Goal: Task Accomplishment & Management: Manage account settings

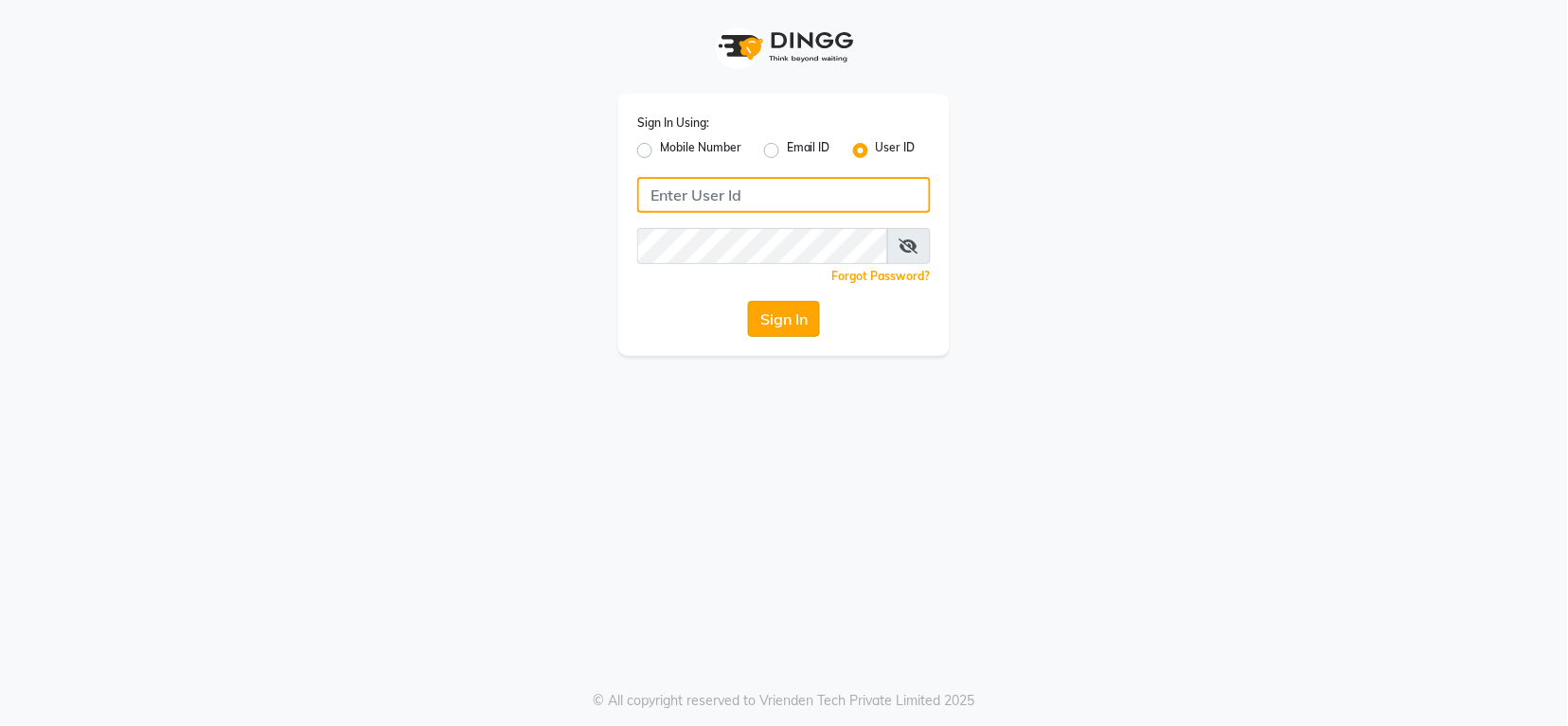
type input "groominggalore"
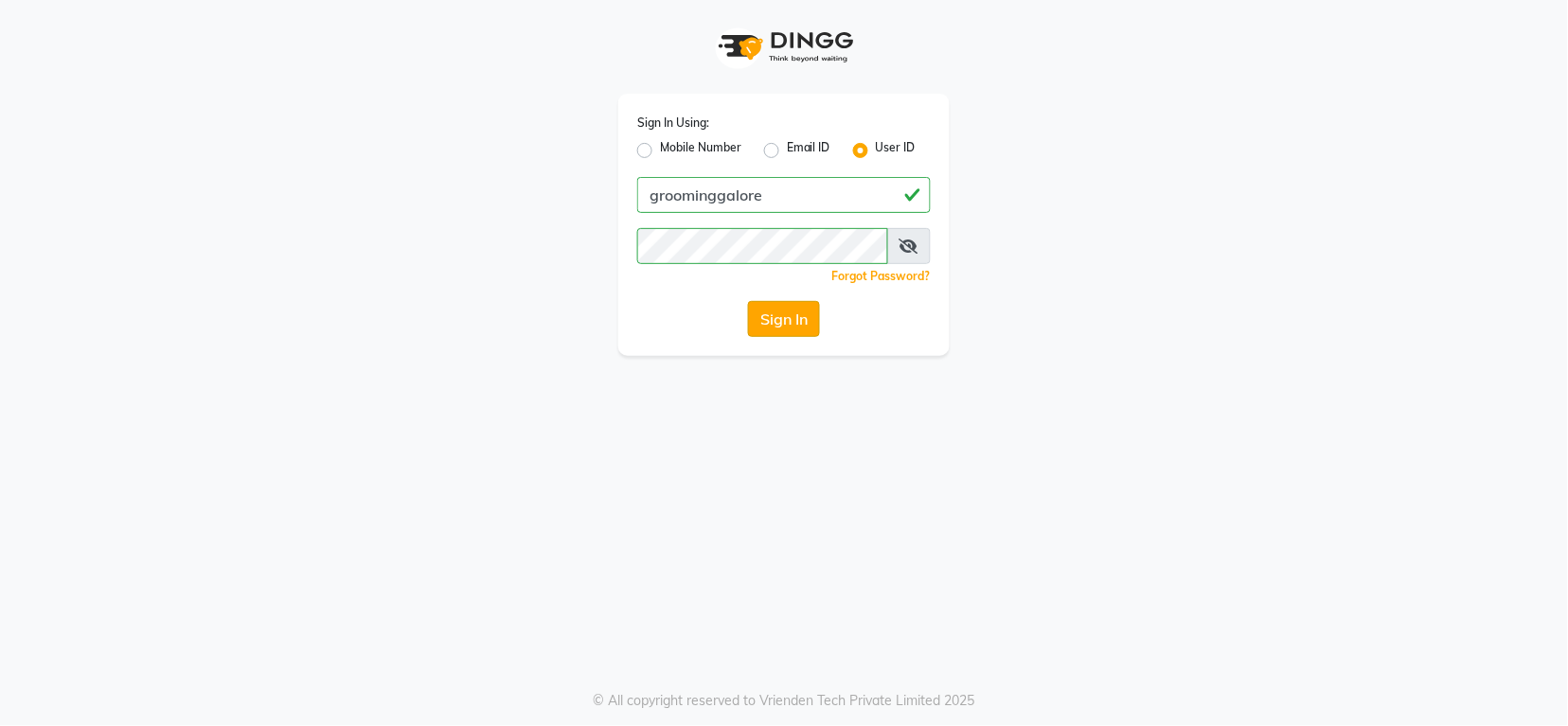
click at [785, 316] on button "Sign In" at bounding box center [784, 319] width 72 height 36
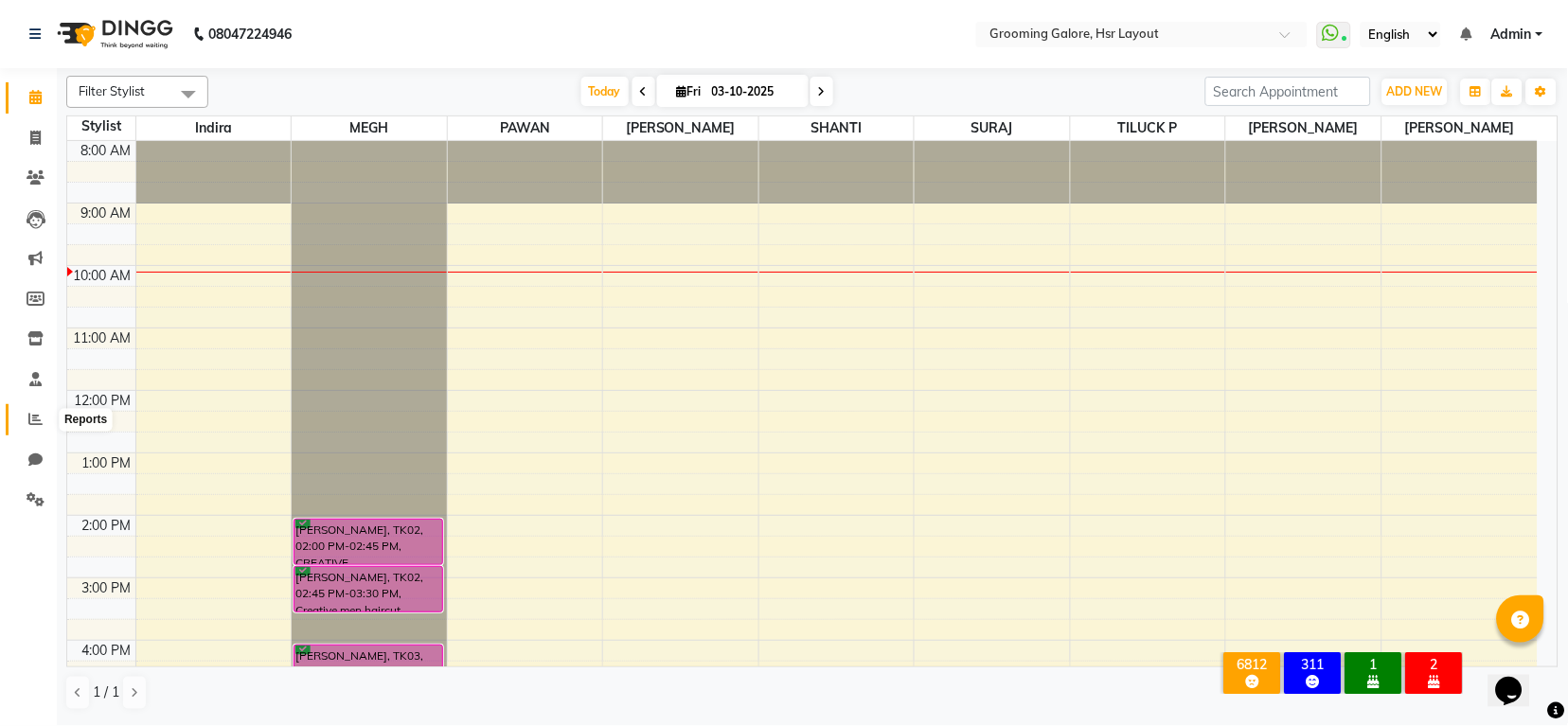
click at [30, 416] on icon at bounding box center [35, 419] width 14 height 14
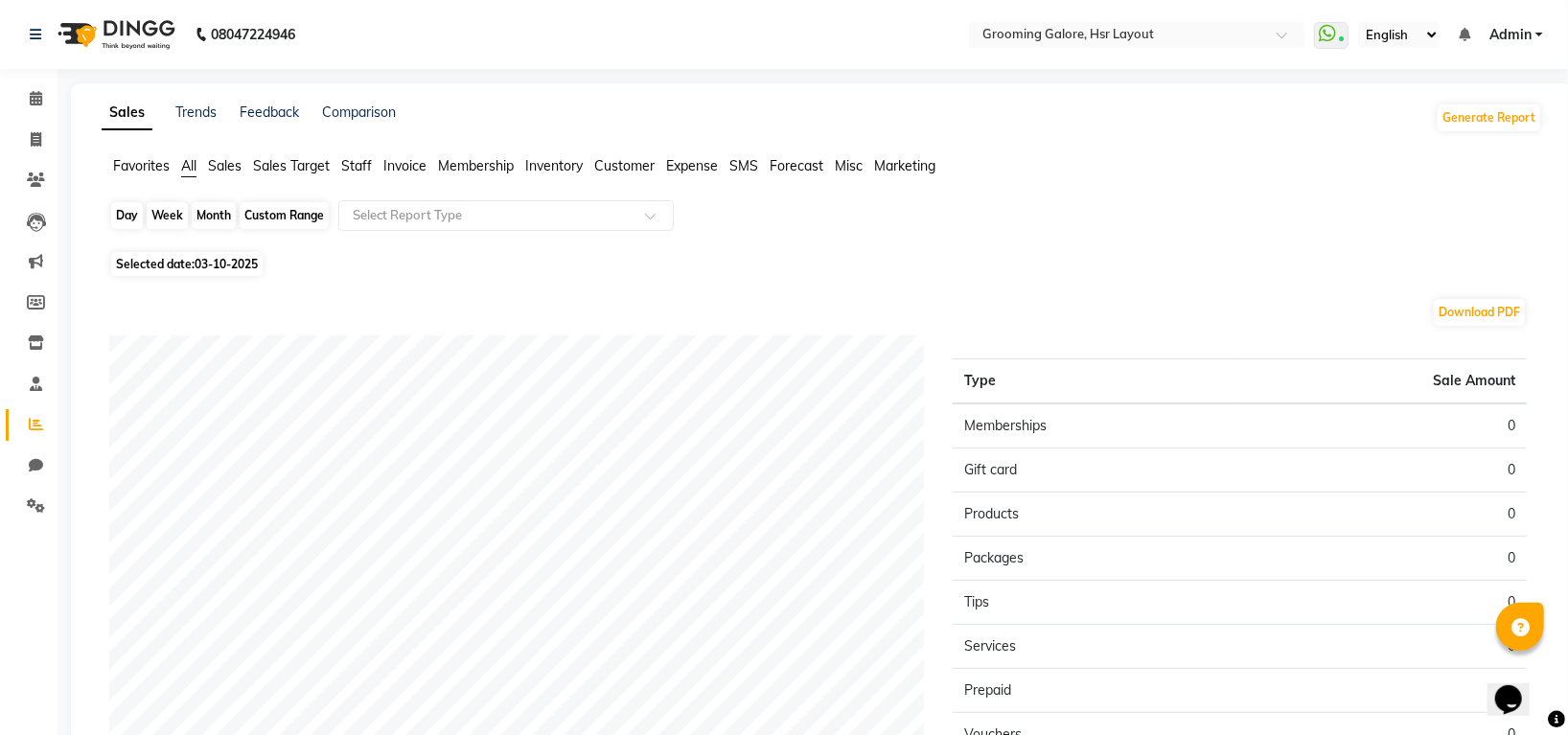
click at [134, 218] on div "Day" at bounding box center [126, 216] width 32 height 27
select select "10"
select select "2025"
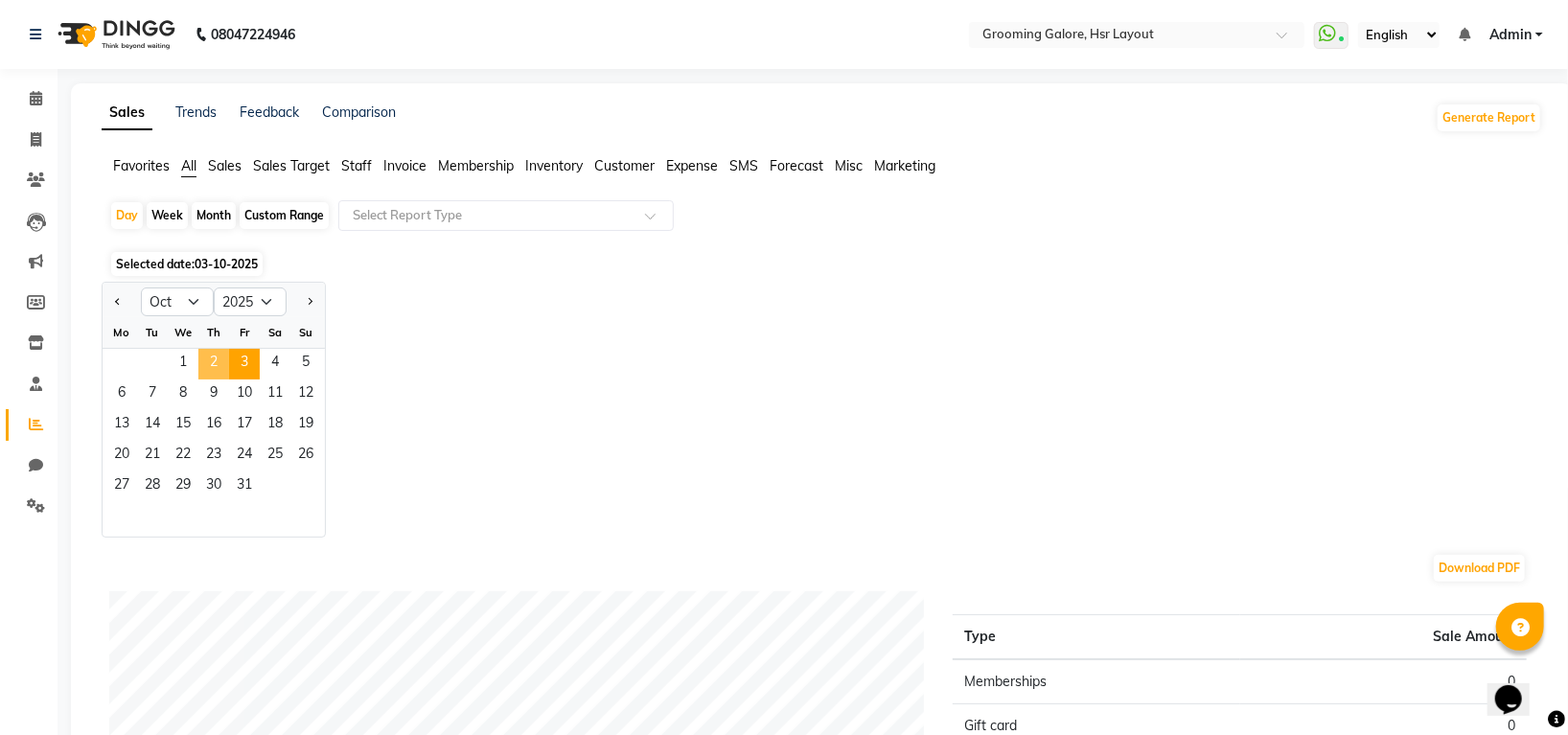
click at [212, 362] on span "2" at bounding box center [214, 364] width 31 height 31
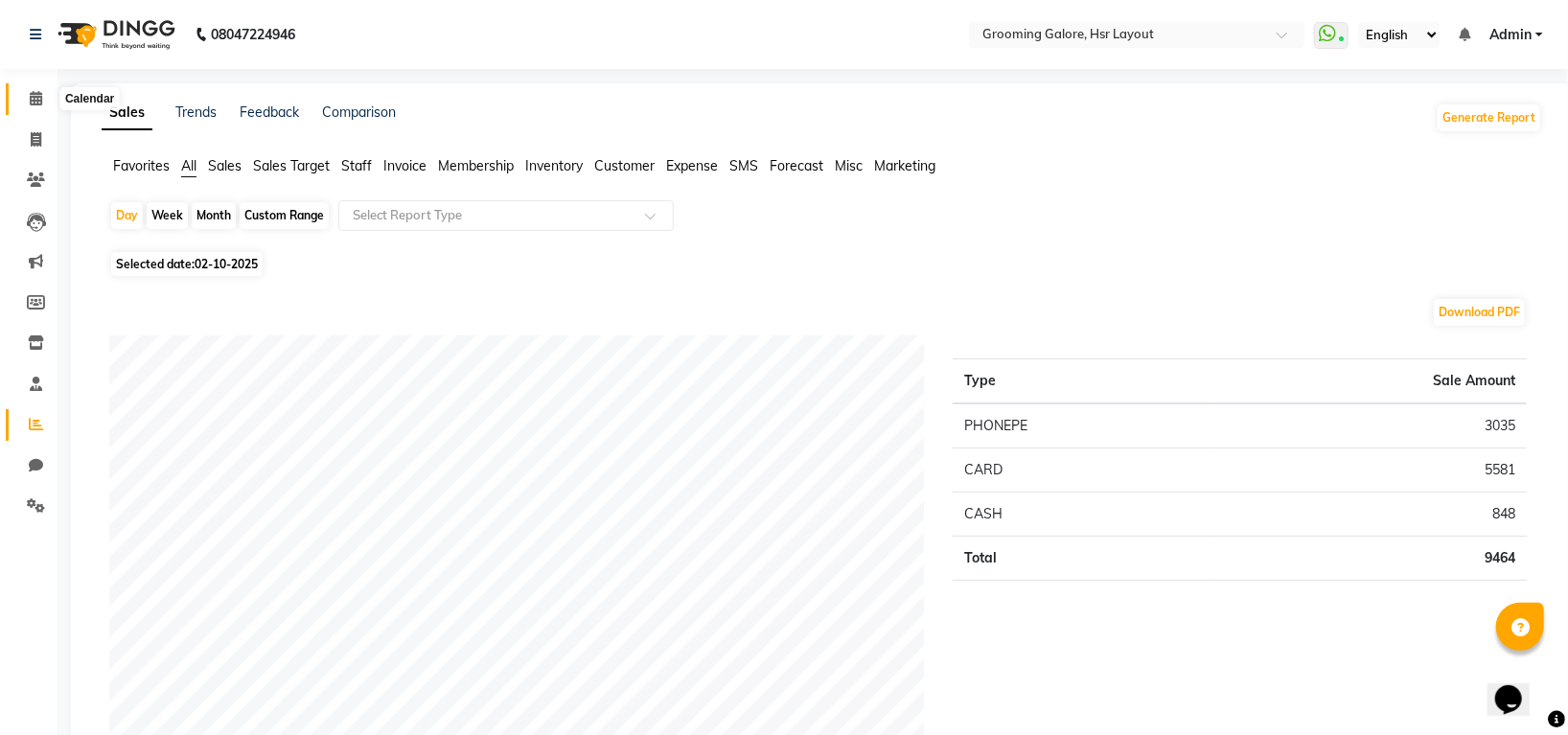
click at [41, 92] on span at bounding box center [36, 99] width 34 height 22
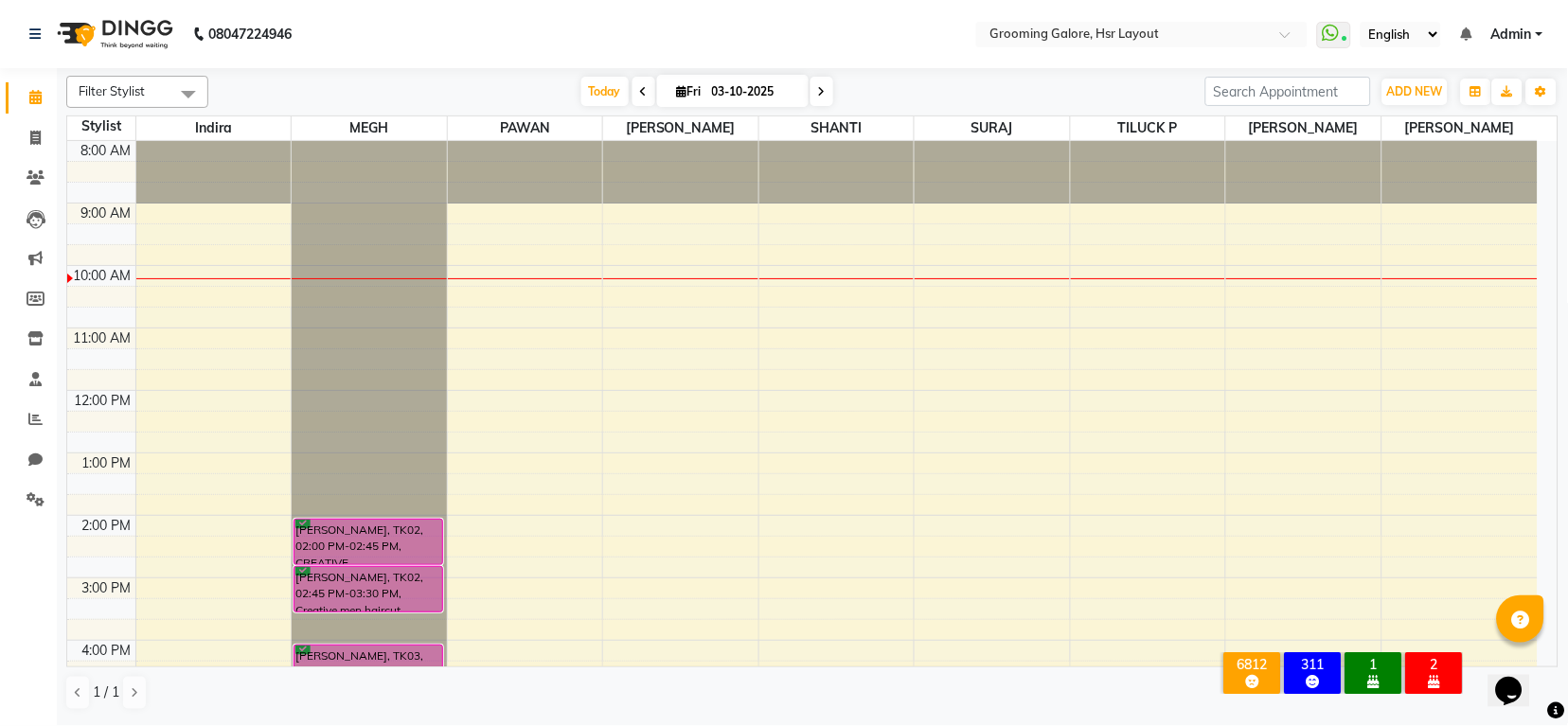
scroll to position [293, 0]
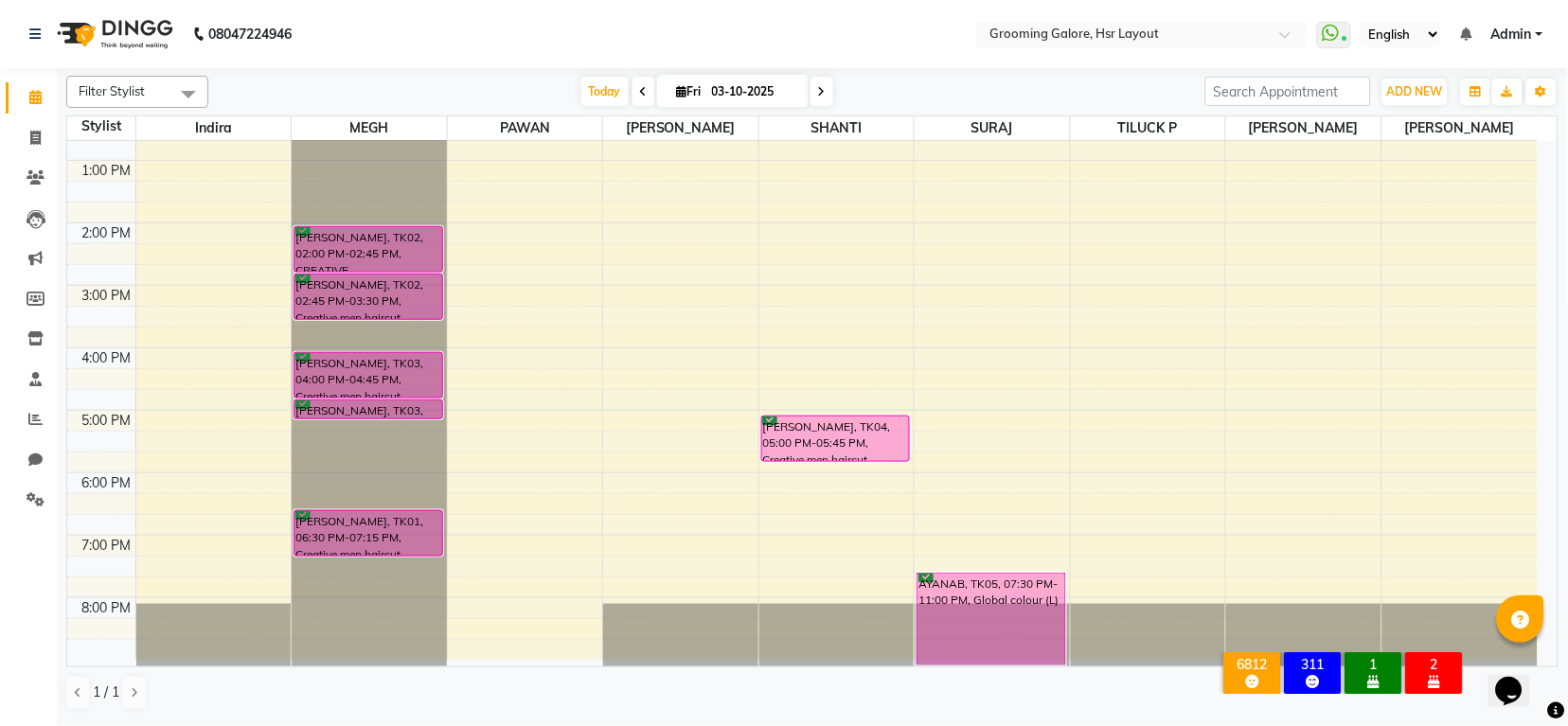
click at [818, 88] on icon at bounding box center [822, 92] width 8 height 11
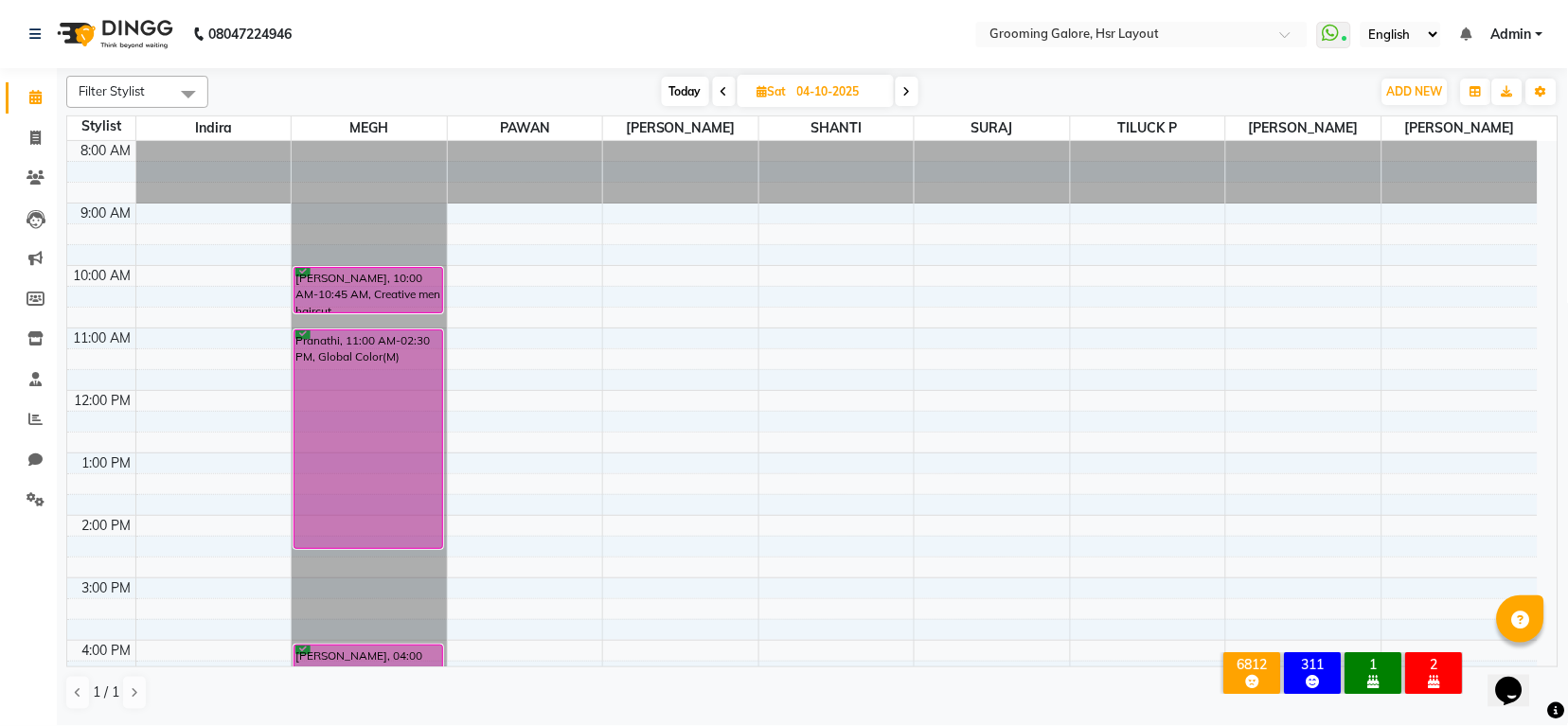
click at [717, 86] on span at bounding box center [724, 91] width 23 height 29
type input "03-10-2025"
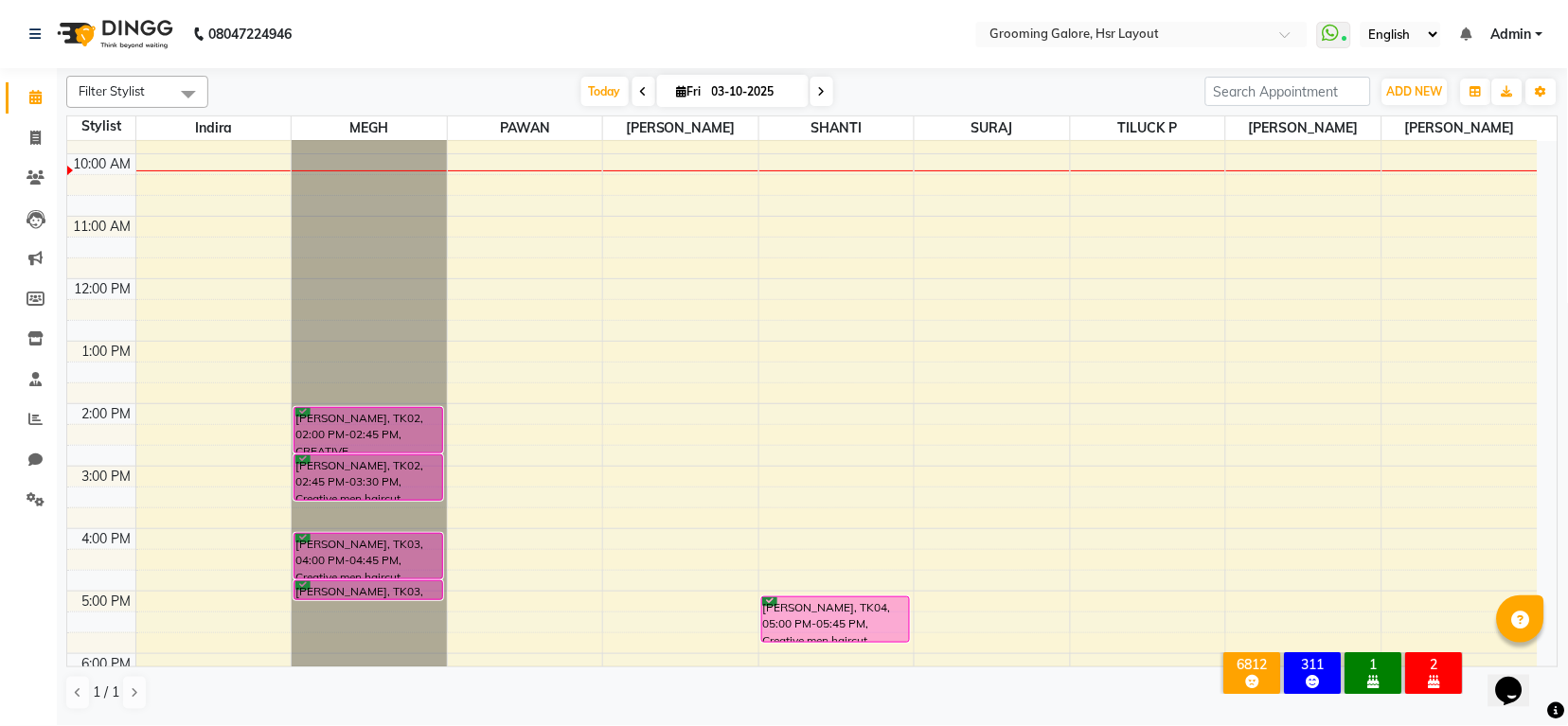
scroll to position [293, 0]
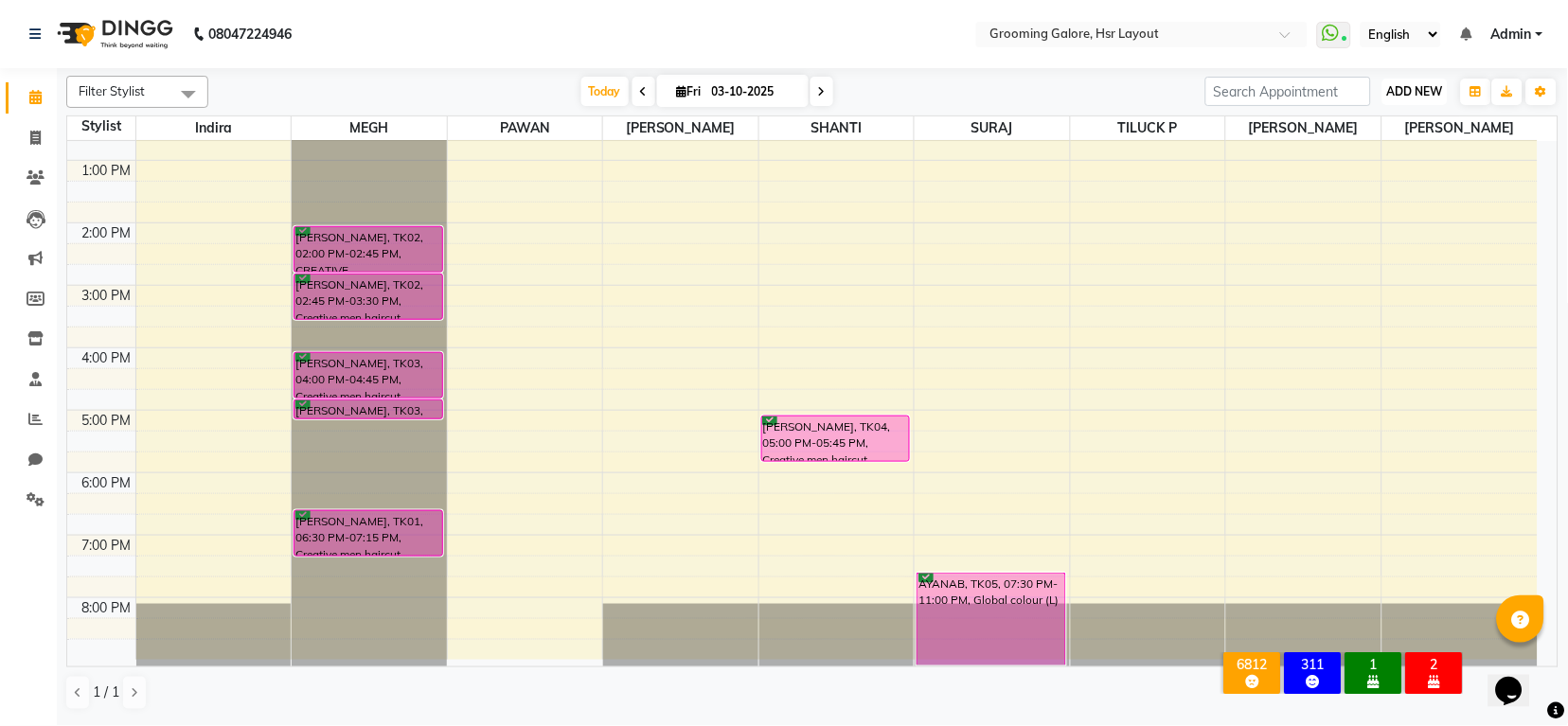
click at [1421, 91] on span "ADD NEW" at bounding box center [1415, 91] width 56 height 14
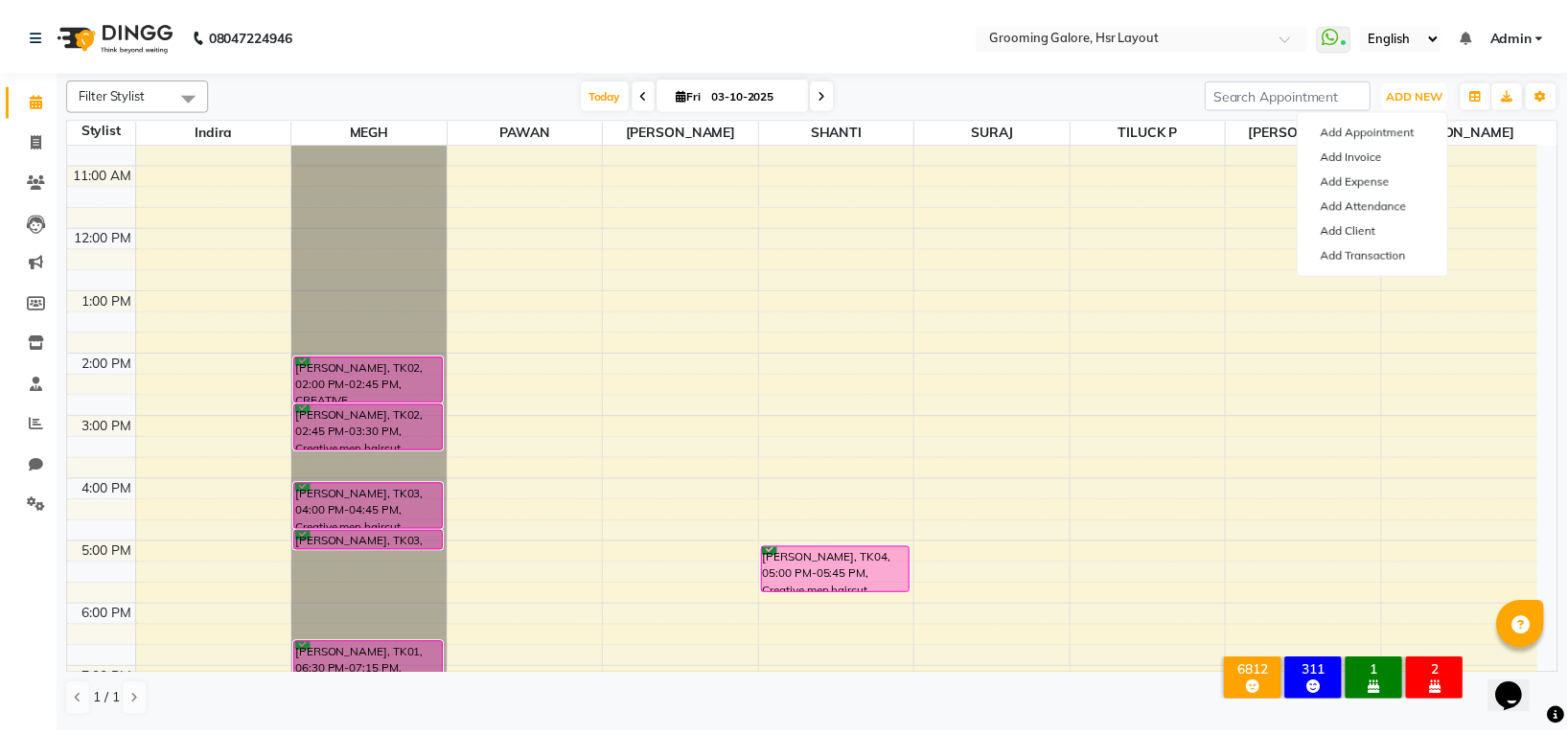
scroll to position [41, 0]
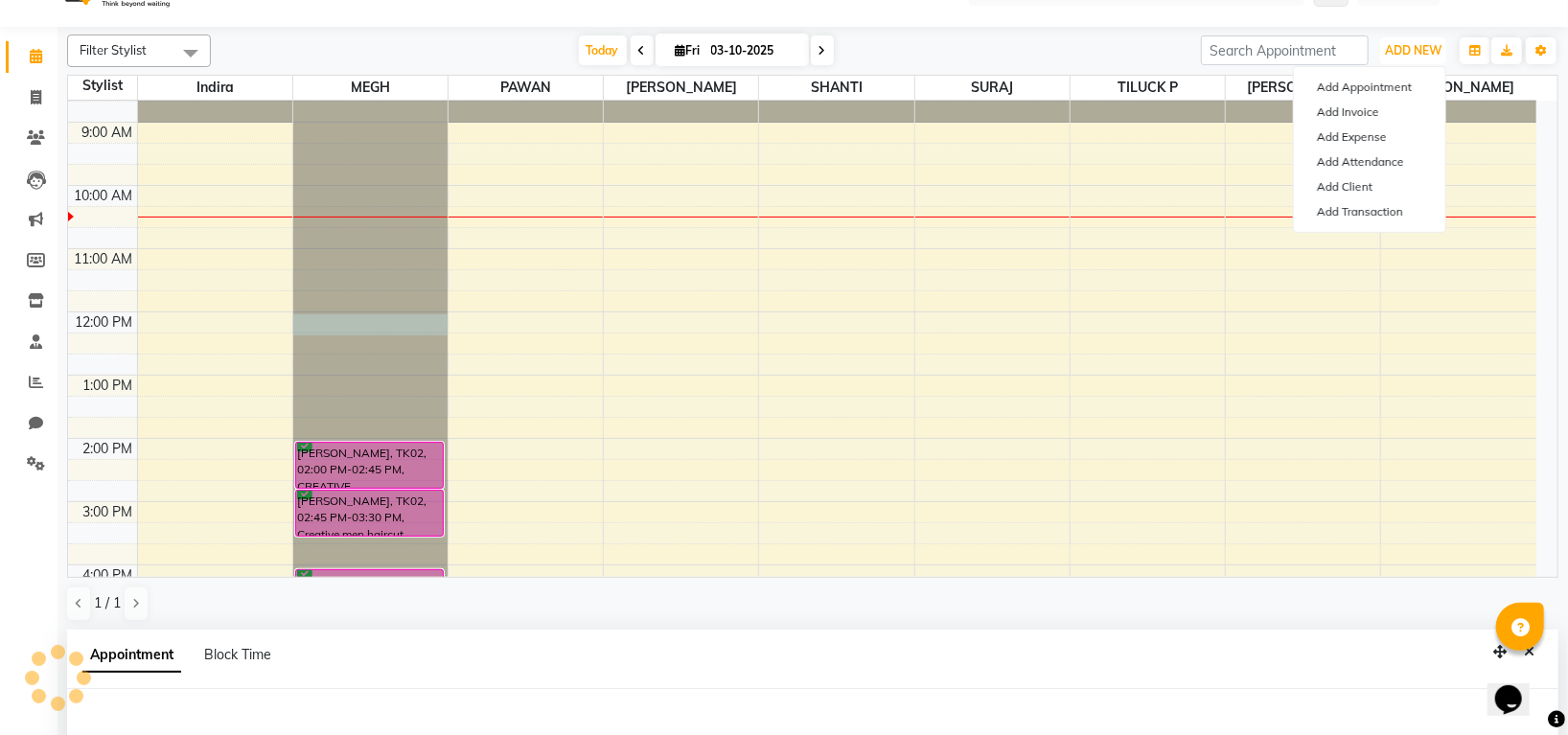
select select "45579"
select select "tentative"
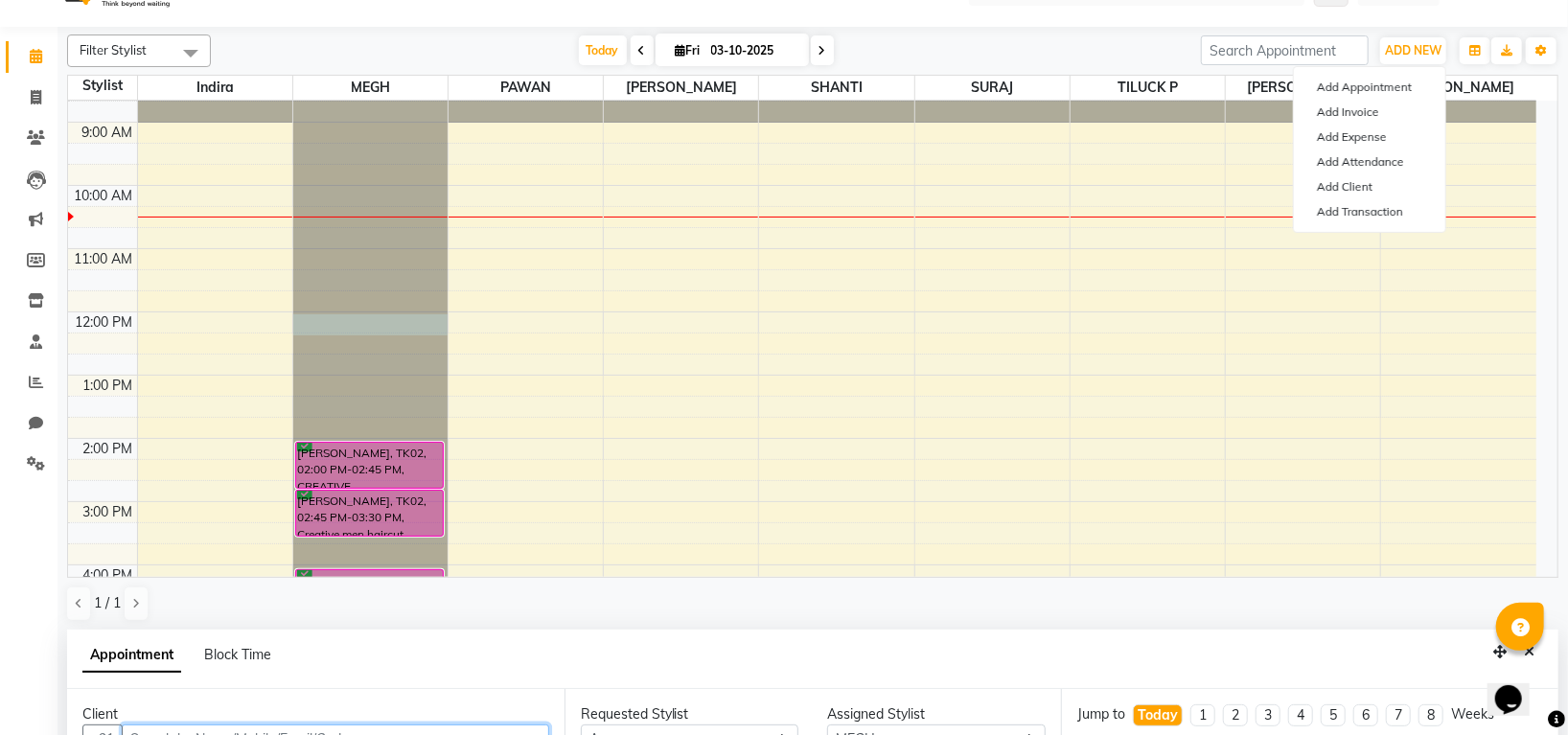
scroll to position [54, 0]
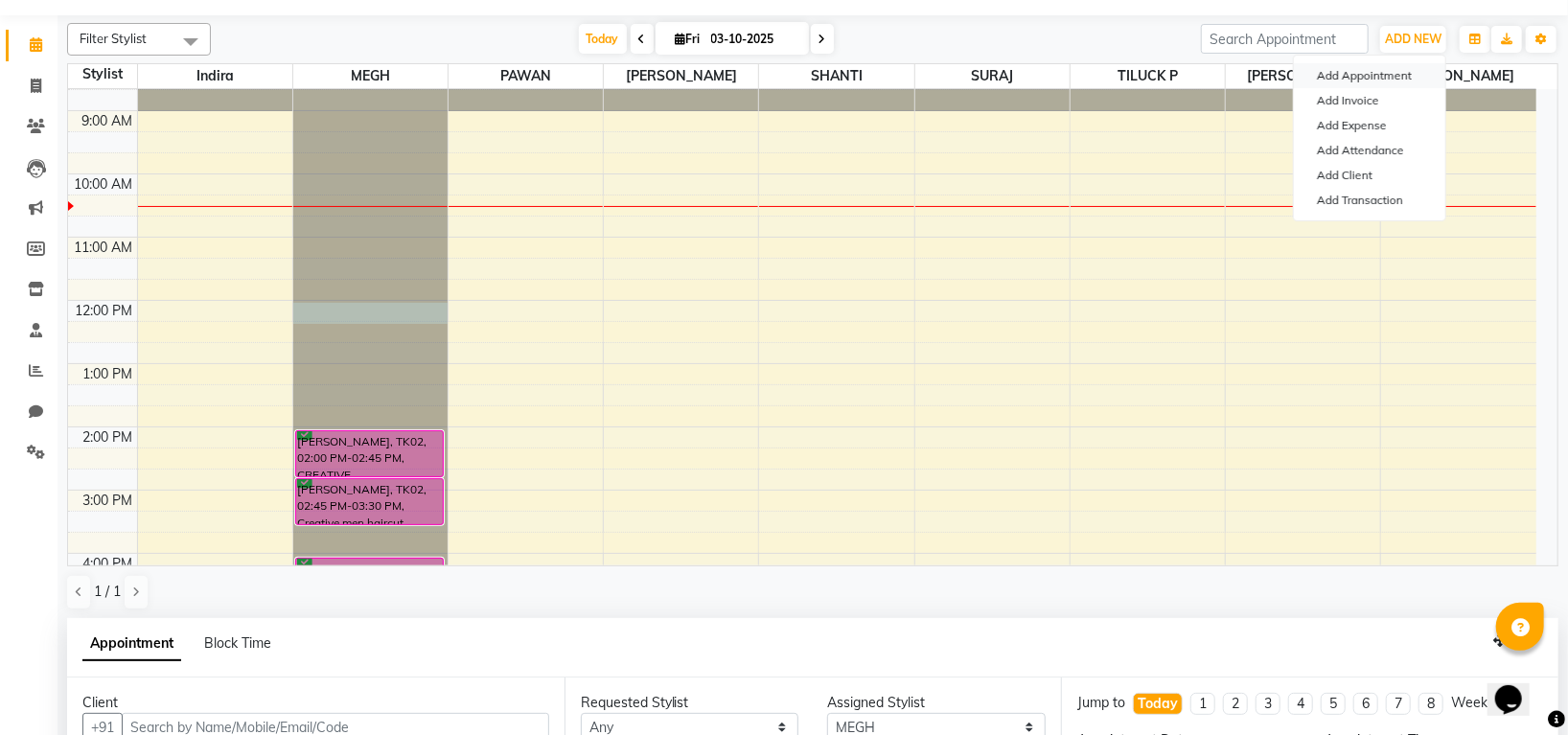
click at [1355, 76] on button "Add Appointment" at bounding box center [1369, 76] width 151 height 25
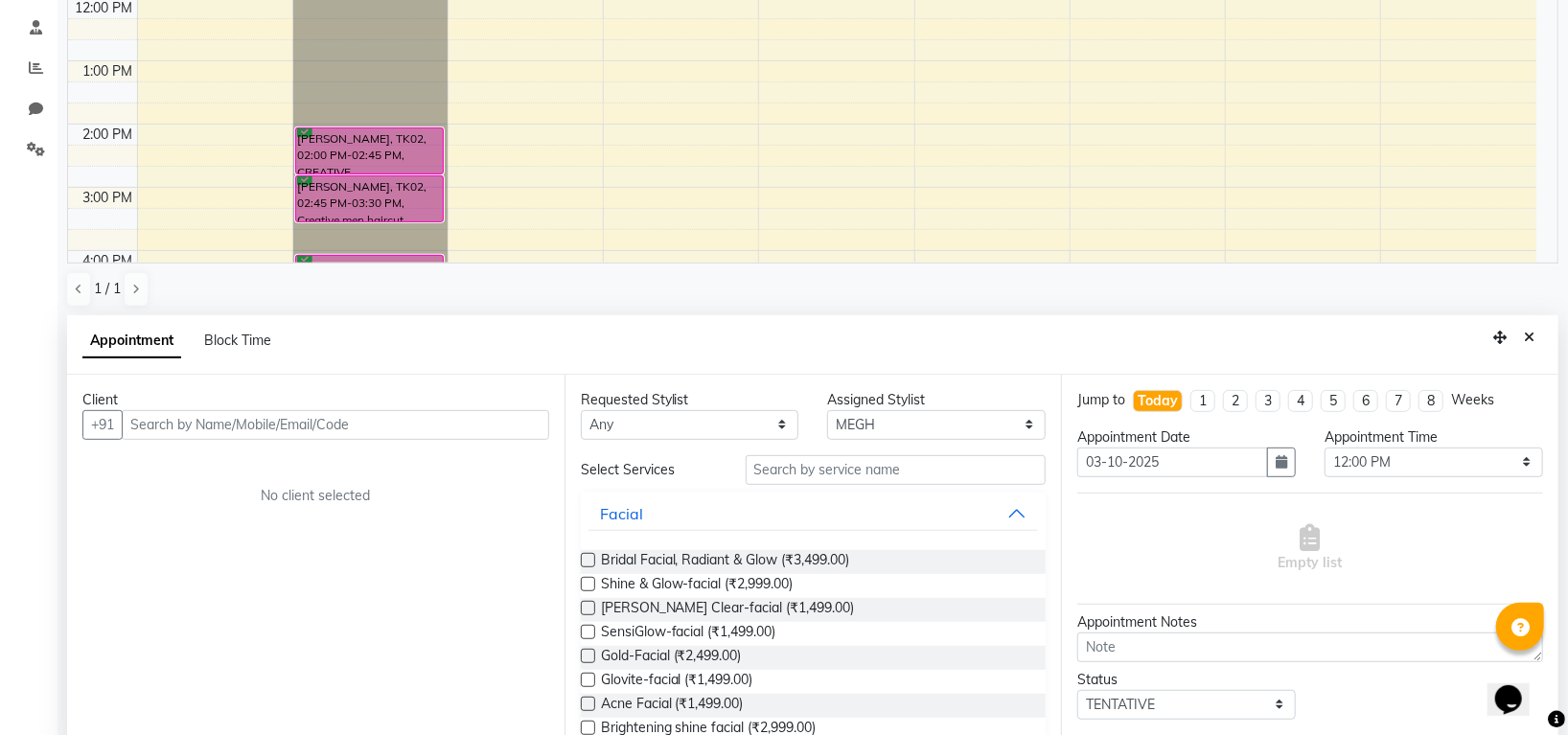
scroll to position [373, 0]
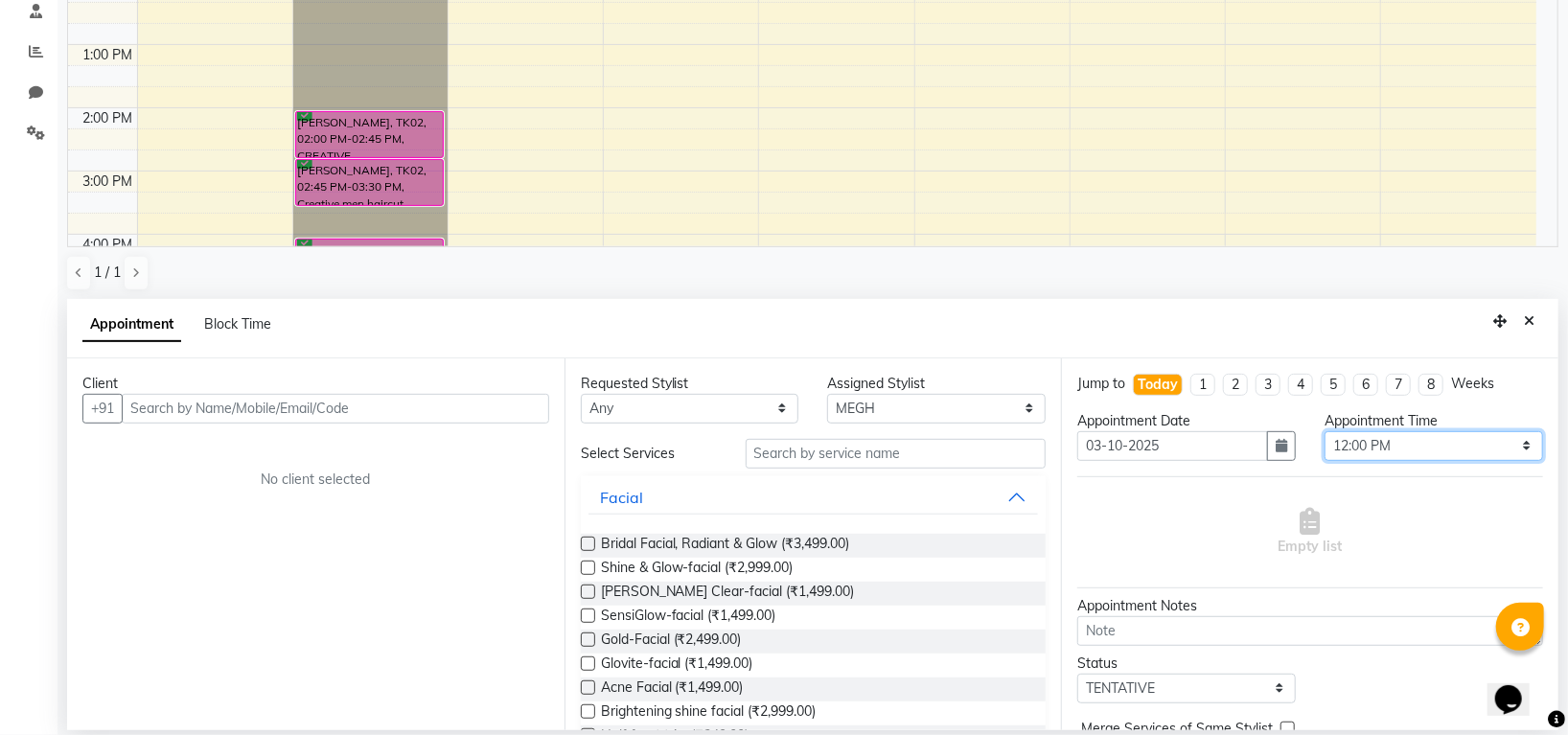
click at [1371, 447] on select "Select 09:00 AM 09:15 AM 09:30 AM 09:45 AM 10:00 AM 10:15 AM 10:30 AM 10:45 AM …" at bounding box center [1434, 446] width 219 height 30
select select "735"
click at [1325, 432] on select "Select 09:00 AM 09:15 AM 09:30 AM 09:45 AM 10:00 AM 10:15 AM 10:30 AM 10:45 AM …" at bounding box center [1434, 446] width 219 height 30
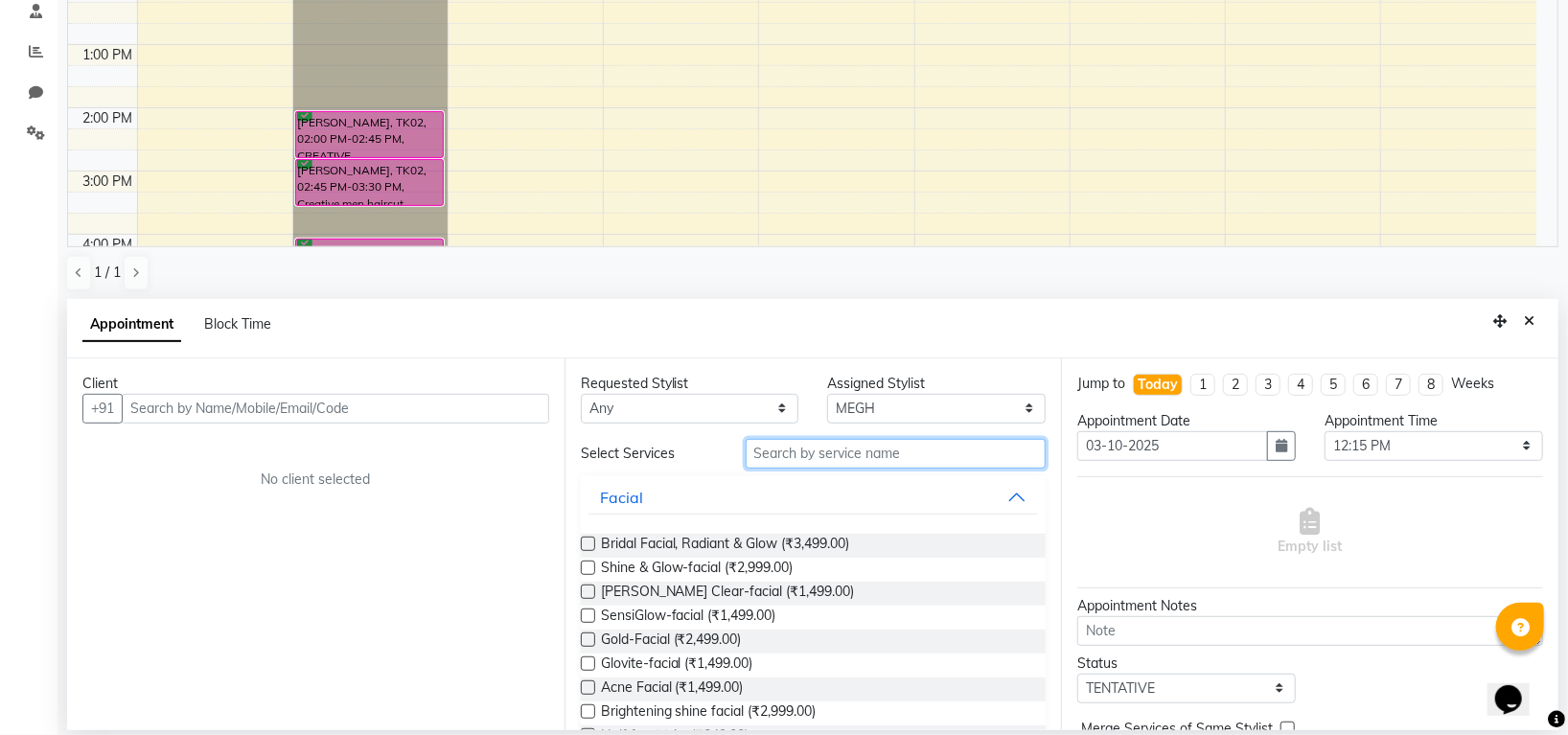
click at [798, 449] on input "text" at bounding box center [896, 454] width 301 height 30
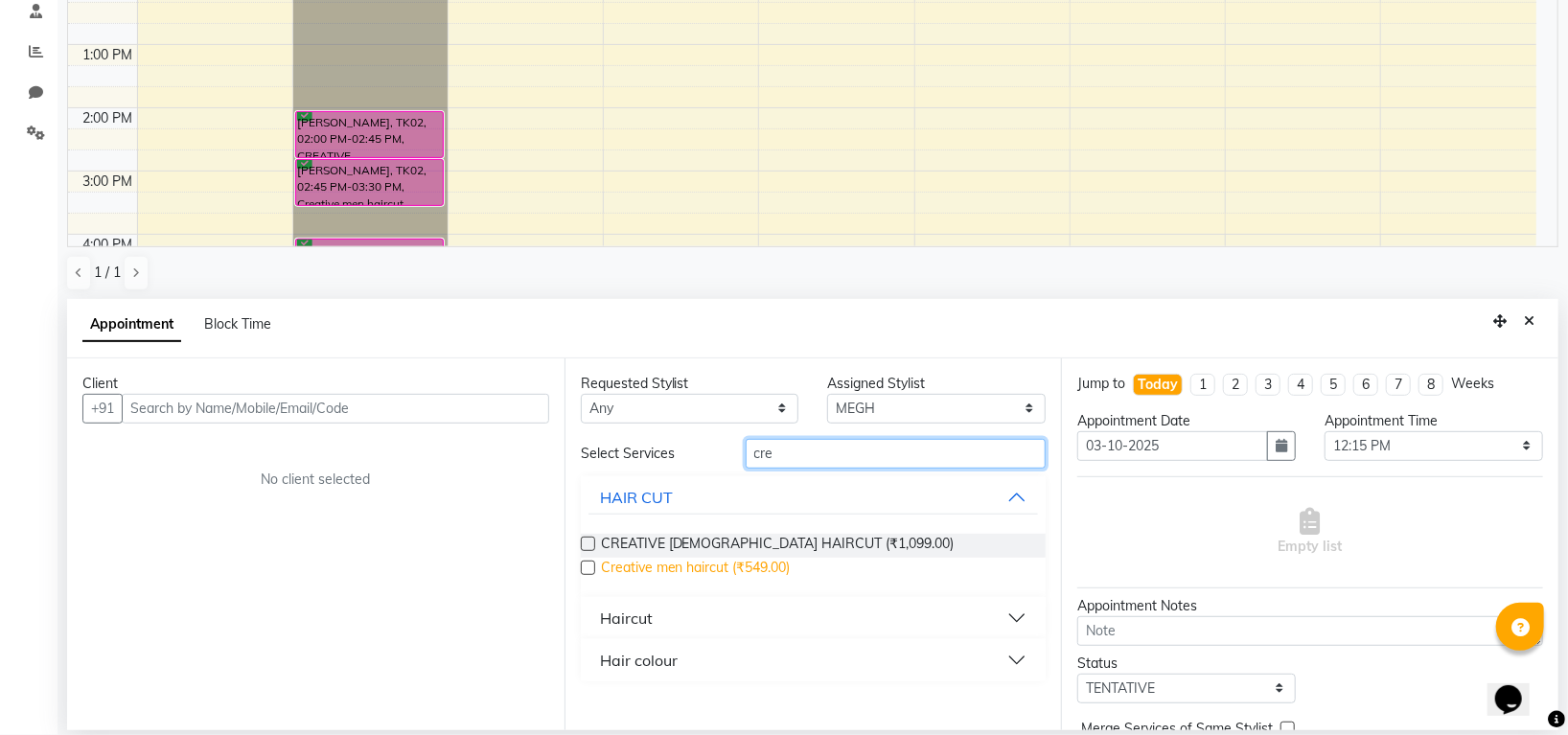
type input "cre"
click at [748, 563] on span "Creative men haircut (₹549.00)" at bounding box center [696, 569] width 190 height 24
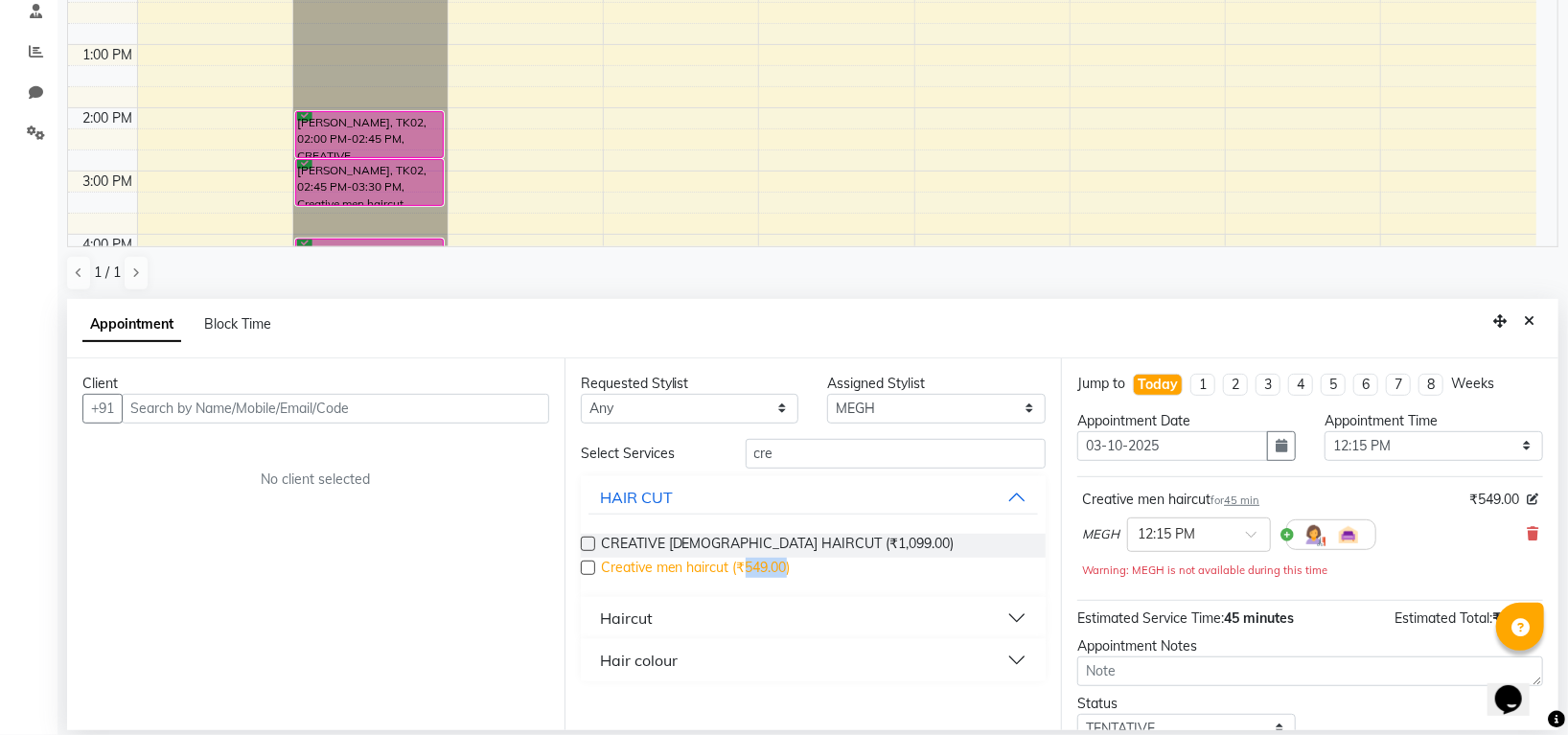
click at [748, 563] on span "Creative men haircut (₹549.00)" at bounding box center [696, 569] width 190 height 24
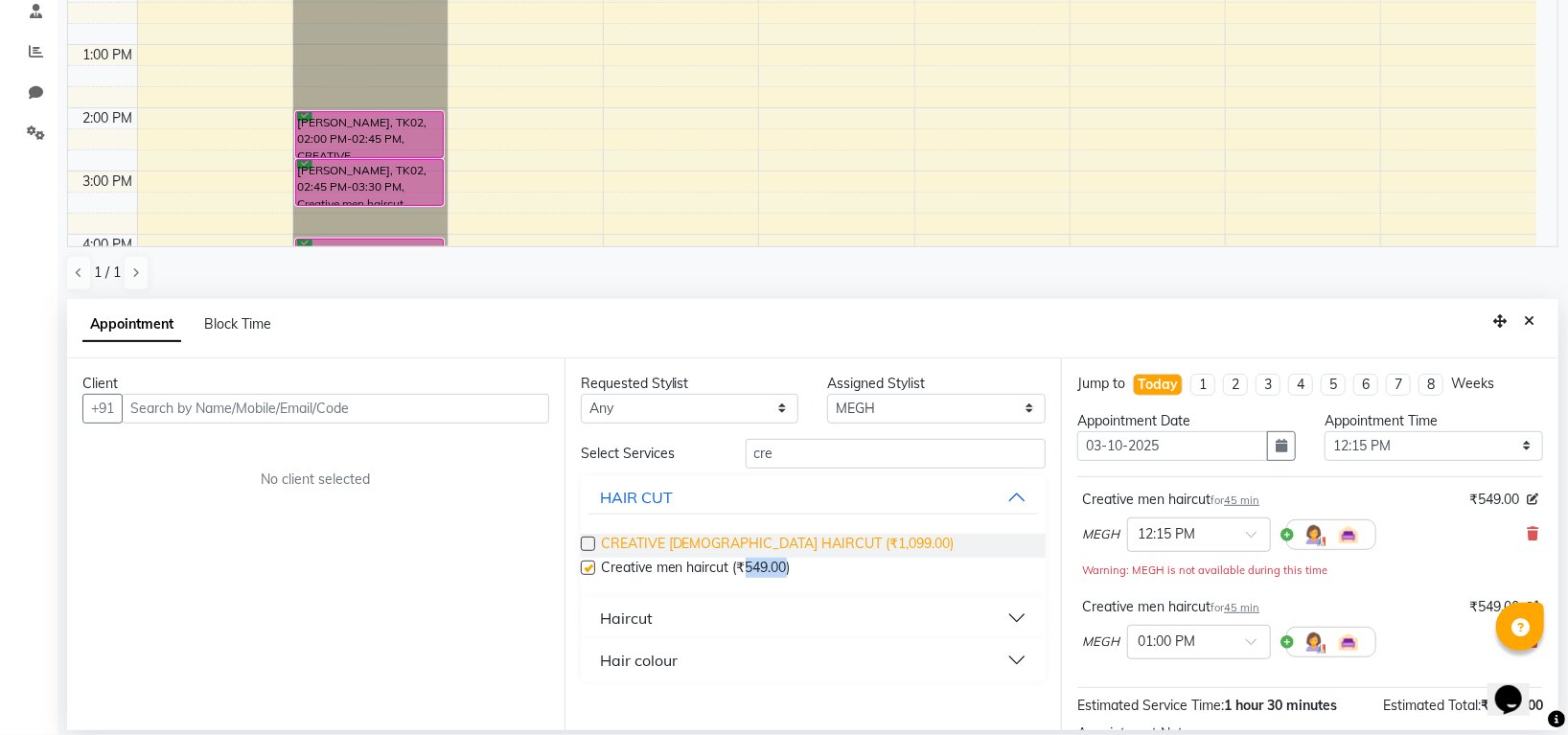
checkbox input "false"
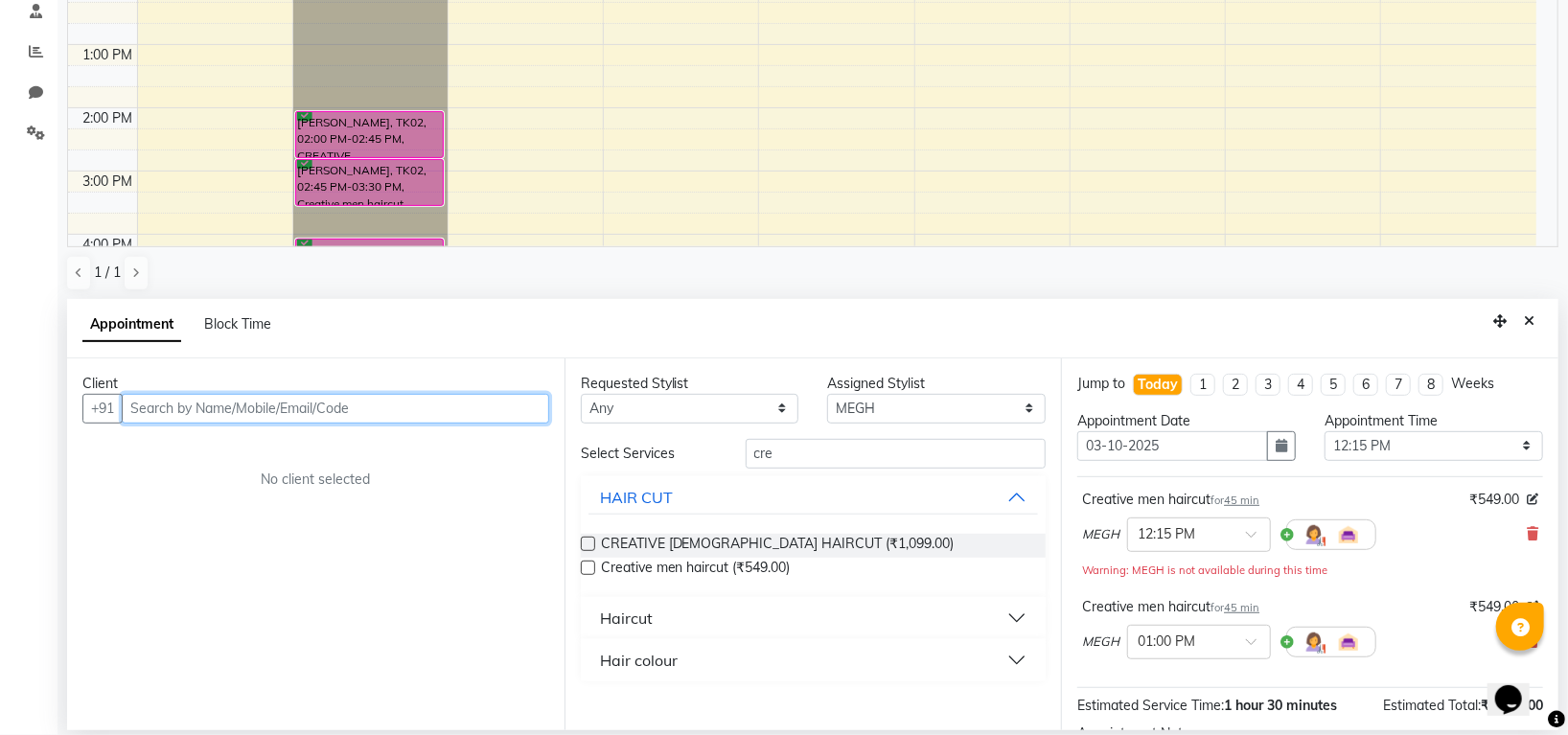
click at [358, 403] on input "text" at bounding box center [335, 408] width 428 height 30
click at [376, 400] on input "text" at bounding box center [335, 408] width 428 height 30
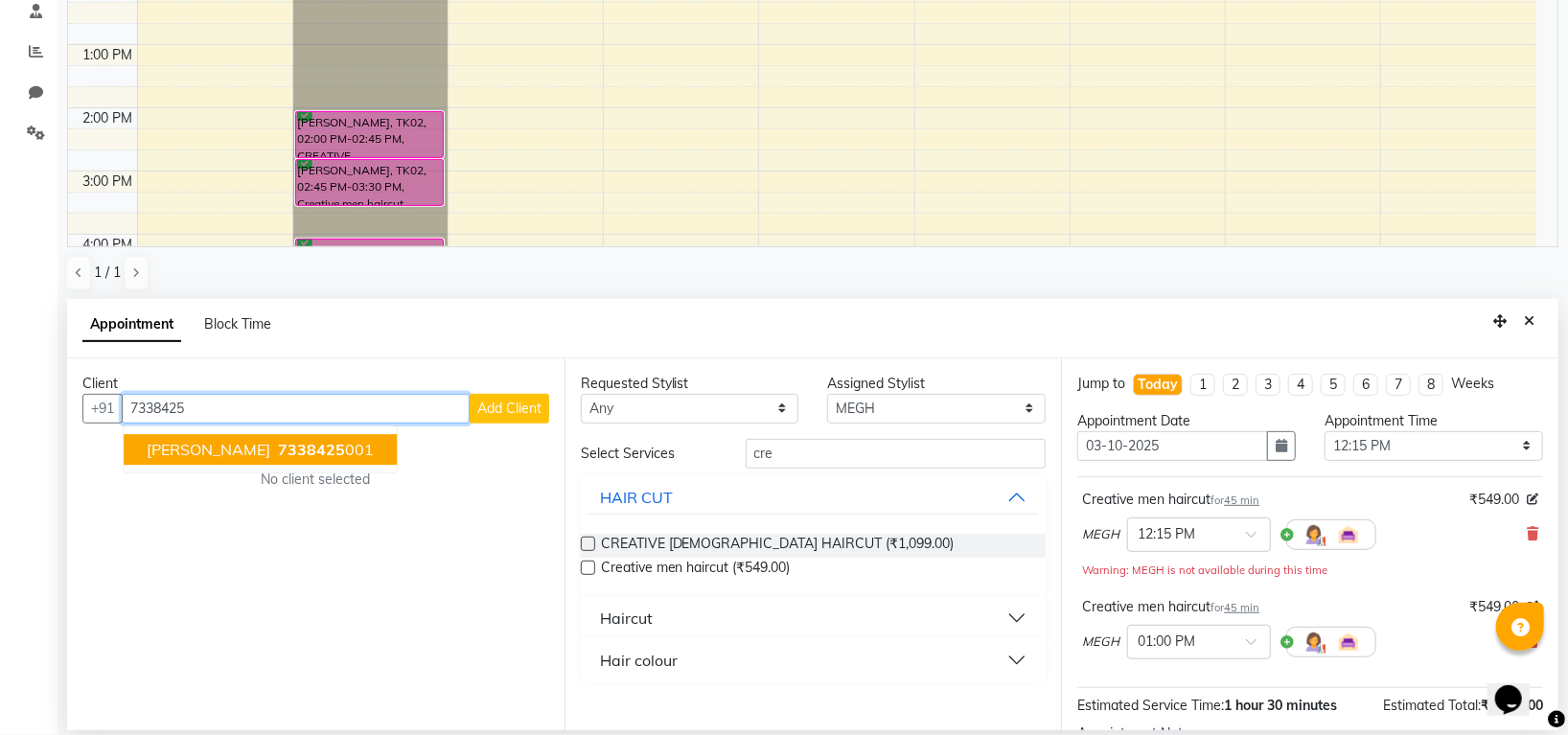
click at [332, 456] on ngb-highlight "7338425 001" at bounding box center [323, 450] width 99 height 19
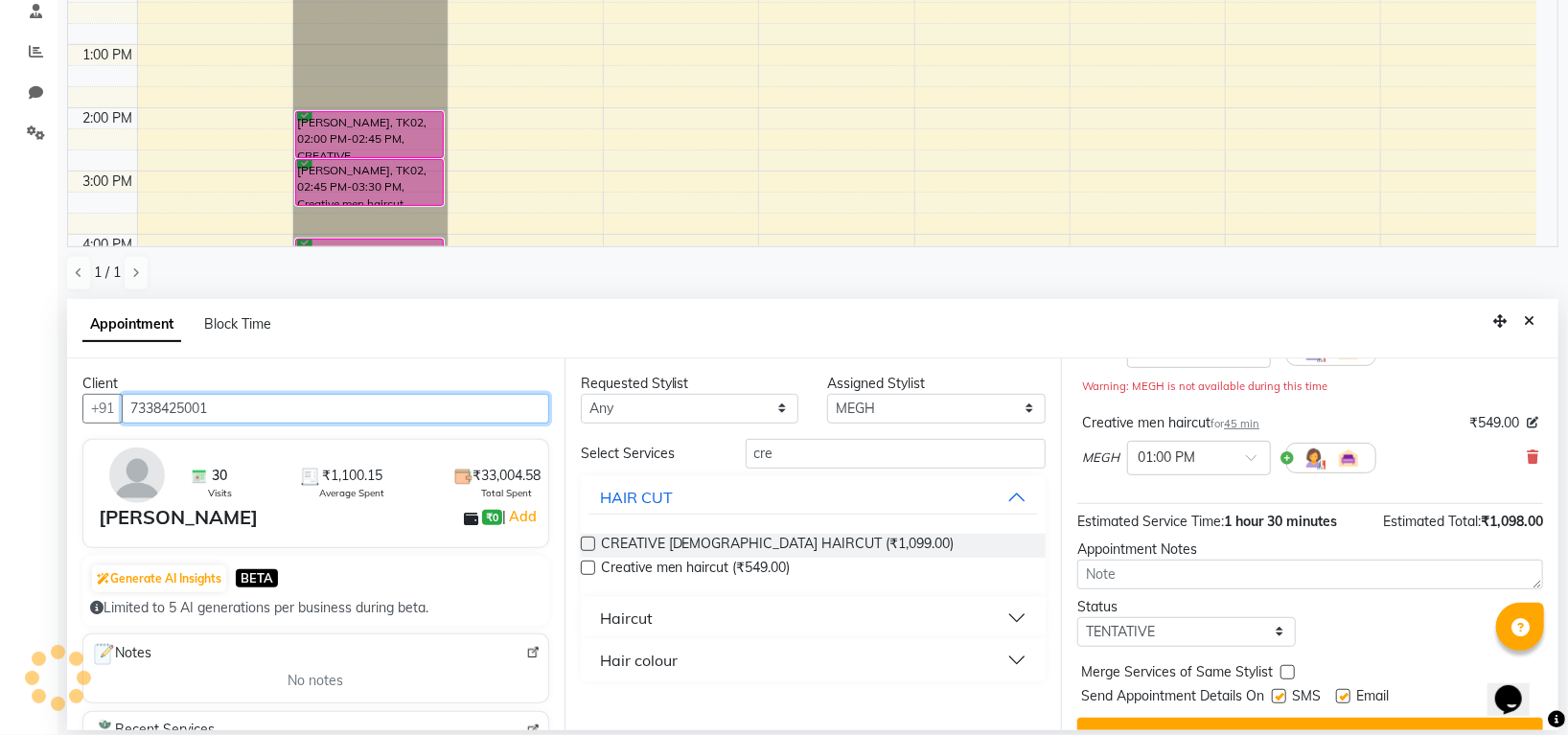
scroll to position [222, 0]
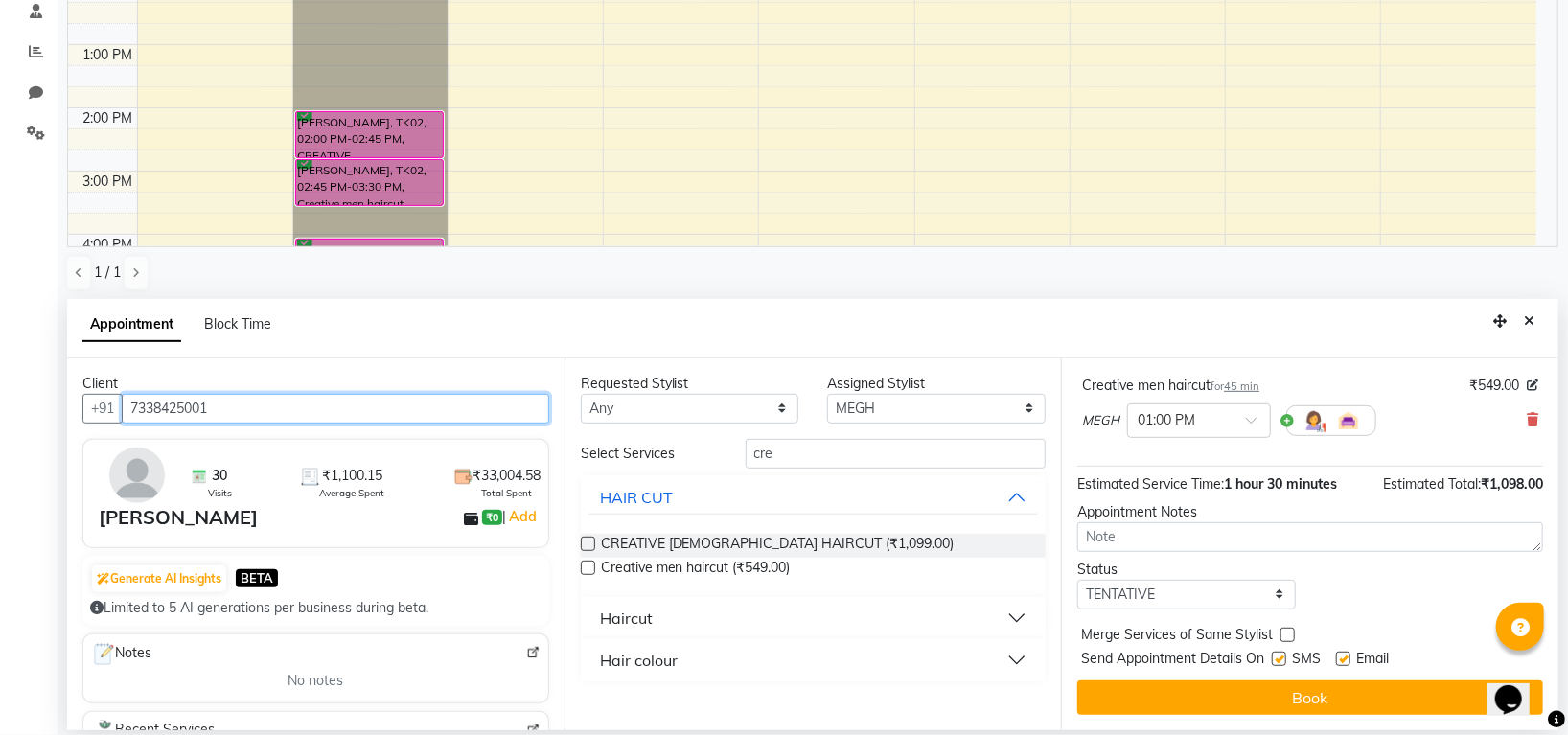
type input "7338425001"
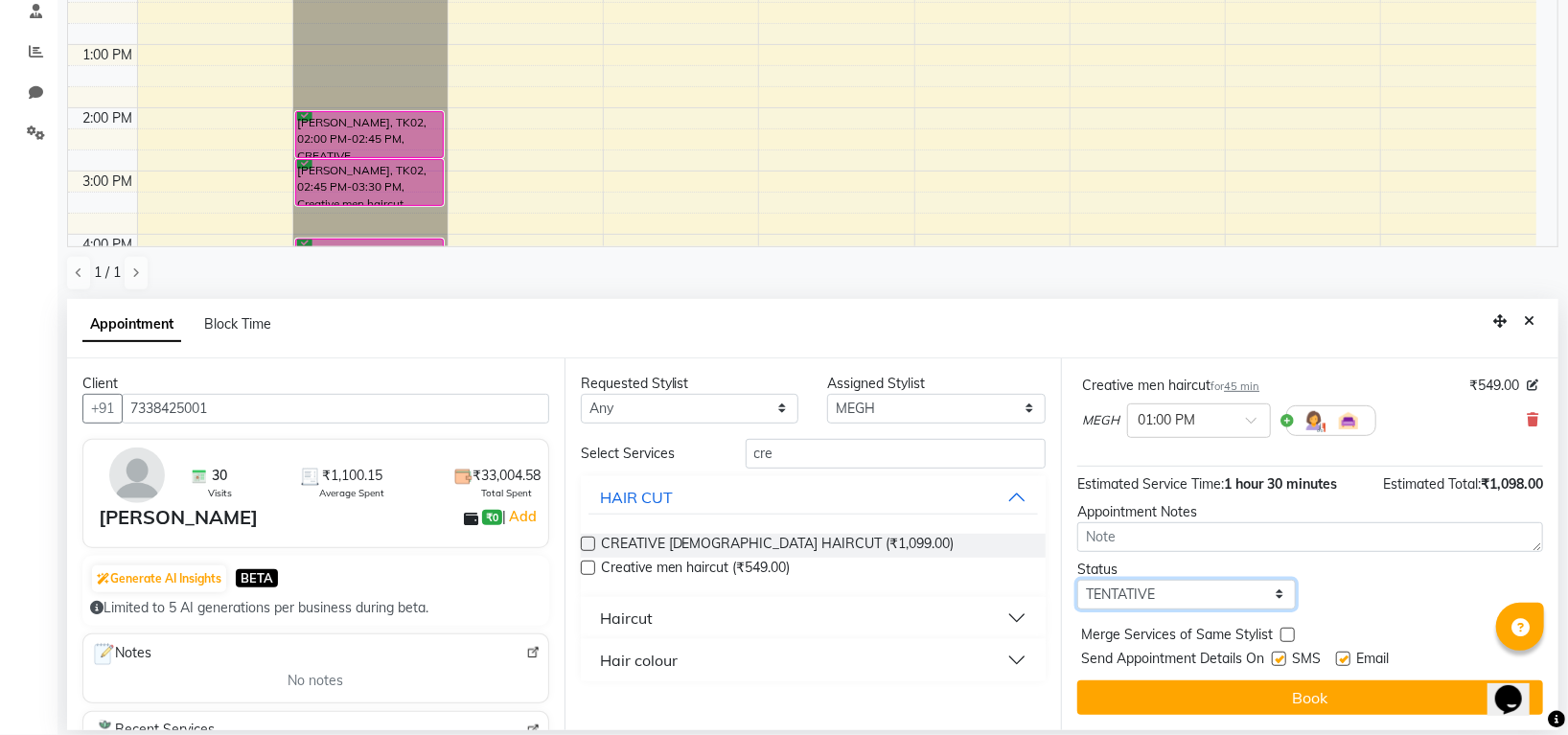
click at [1158, 591] on select "Select TENTATIVE CONFIRM CHECK-IN UPCOMING" at bounding box center [1186, 594] width 219 height 30
select select "confirm booking"
click at [1077, 580] on select "Select TENTATIVE CONFIRM CHECK-IN UPCOMING" at bounding box center [1186, 594] width 219 height 30
click at [1238, 696] on button "Book" at bounding box center [1310, 697] width 465 height 35
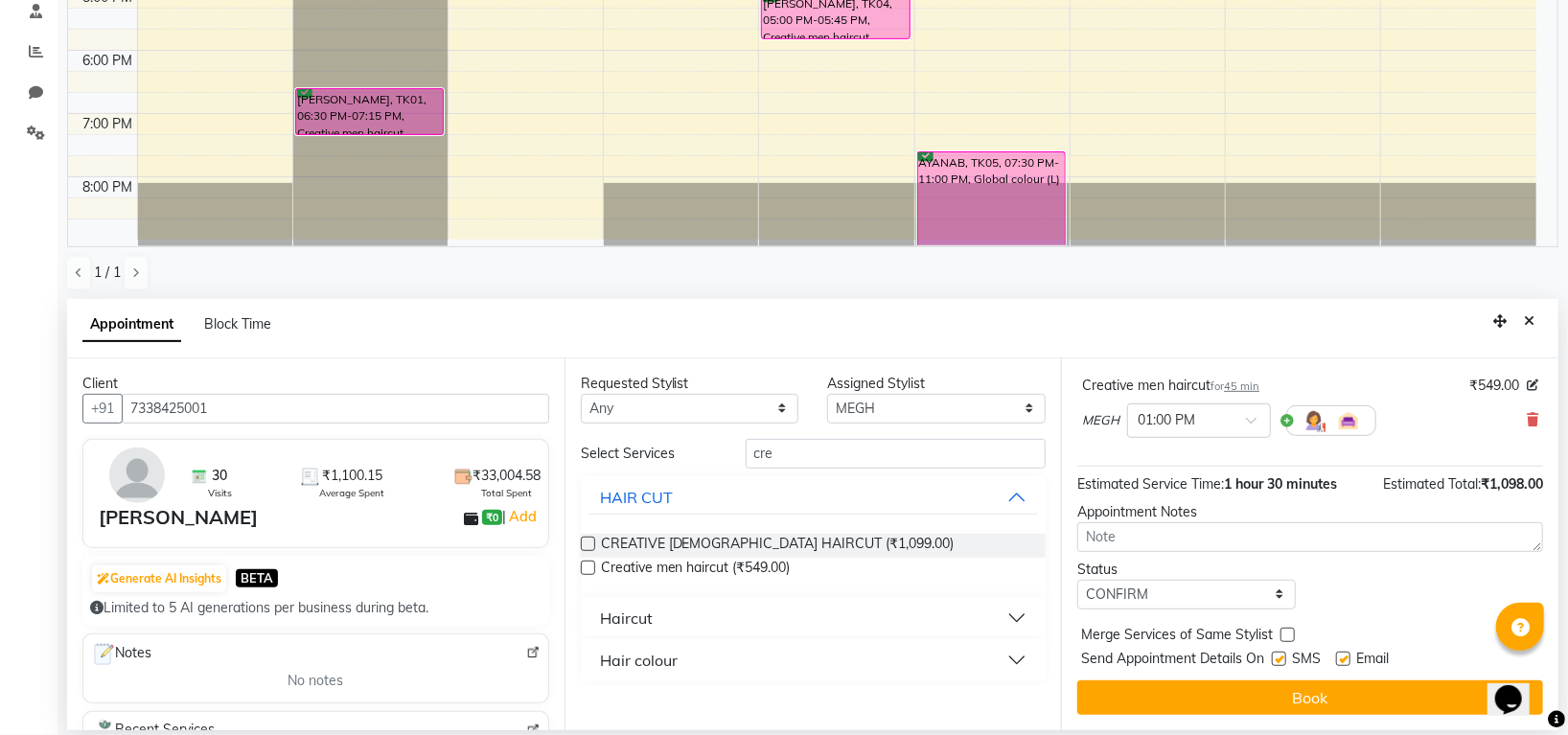
scroll to position [245, 0]
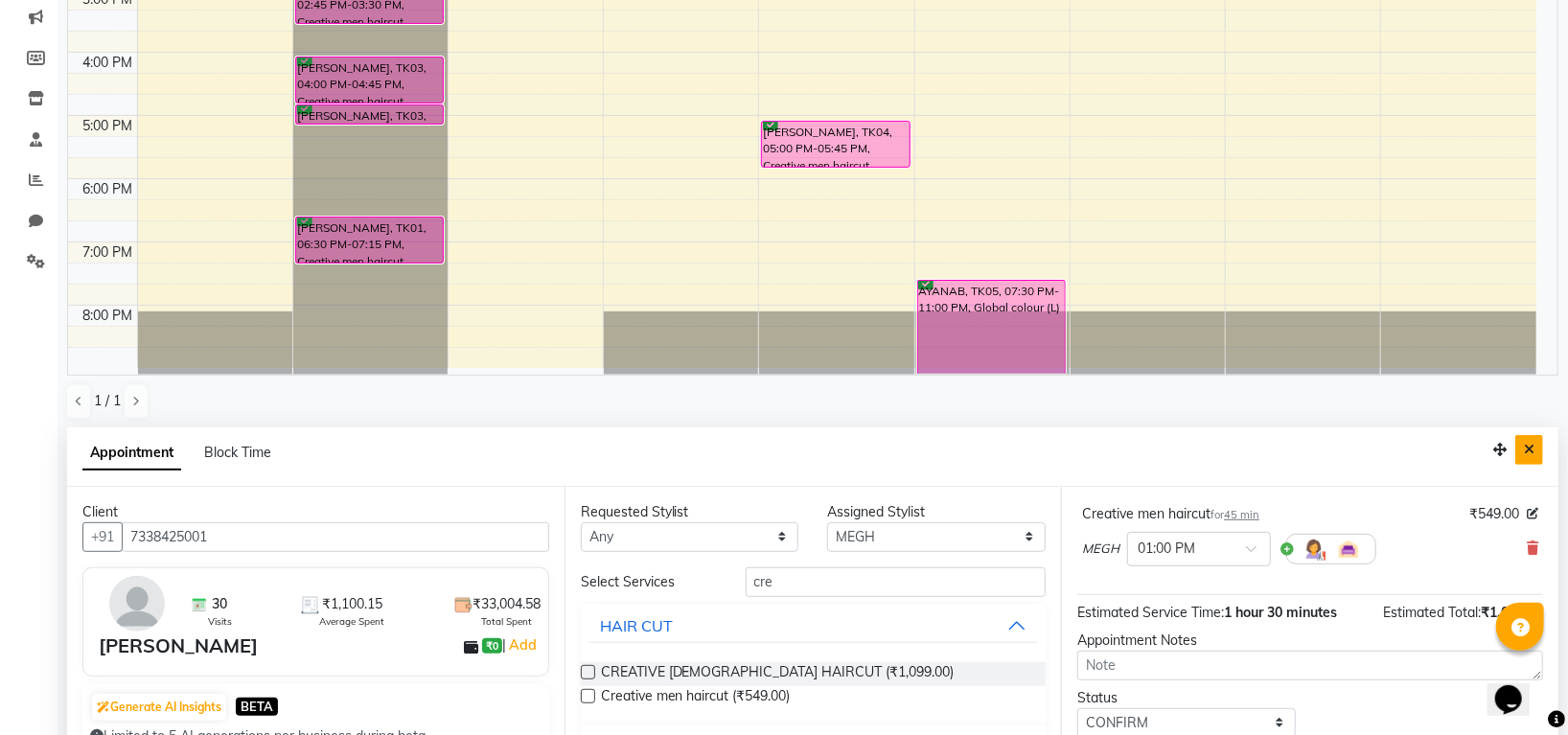
click at [1530, 447] on icon "Close" at bounding box center [1528, 449] width 11 height 13
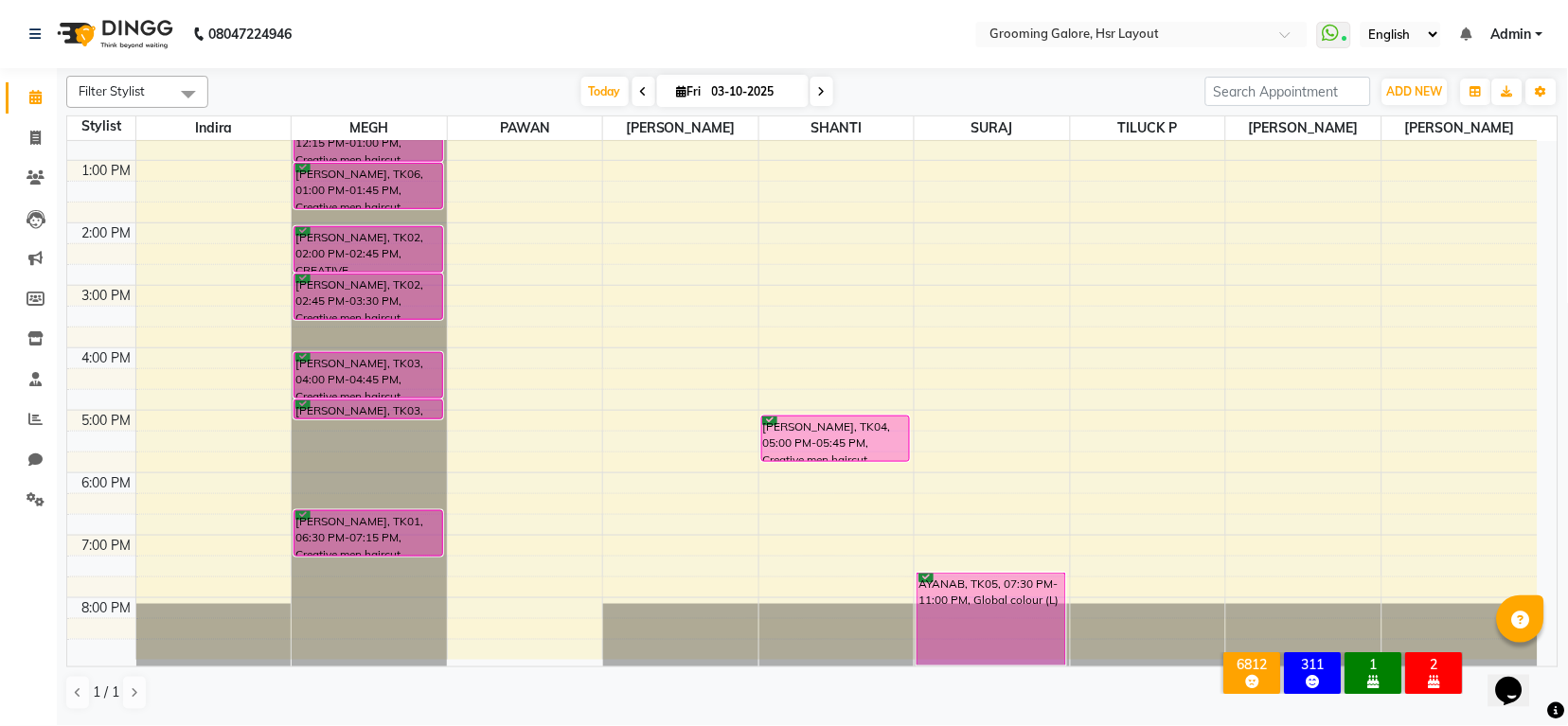
scroll to position [41, 0]
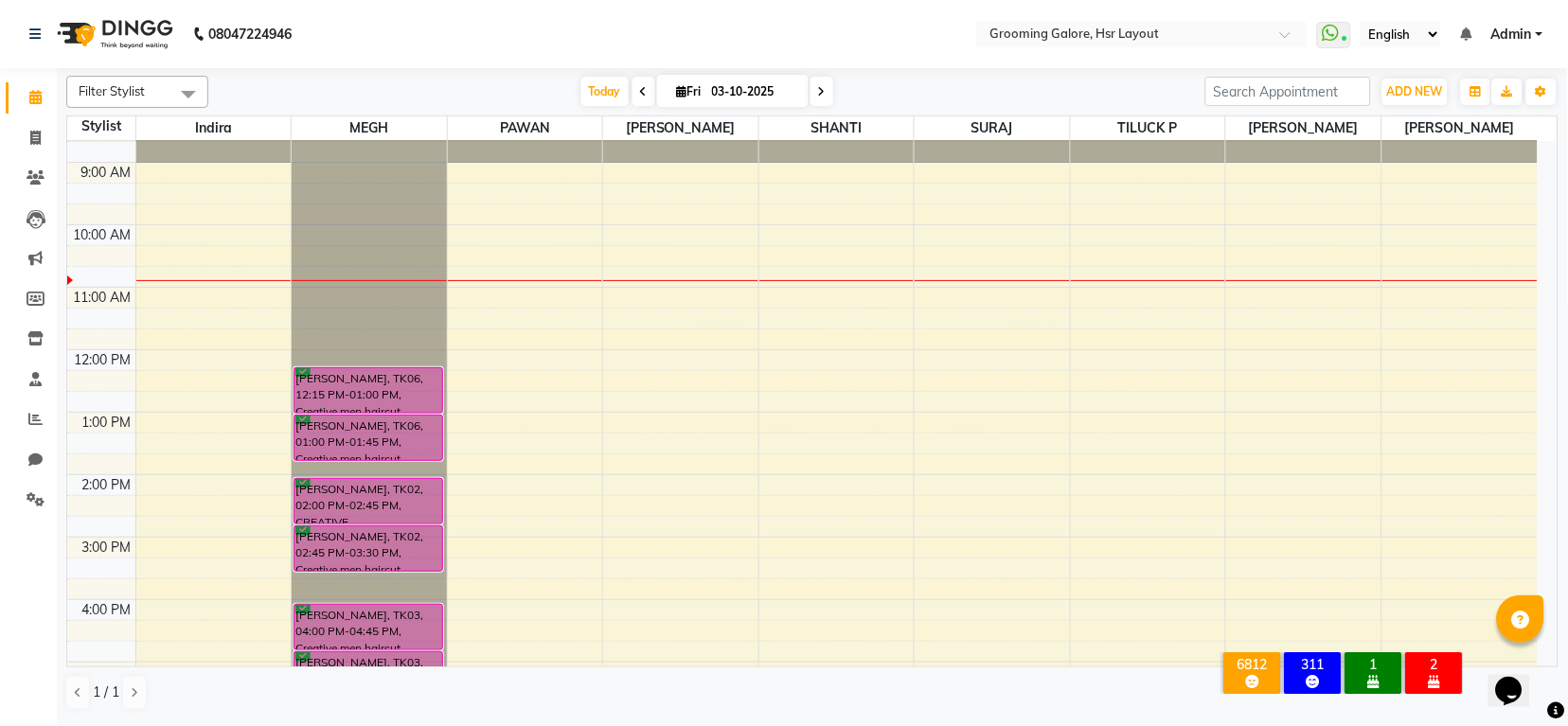
click at [821, 92] on icon at bounding box center [822, 92] width 8 height 11
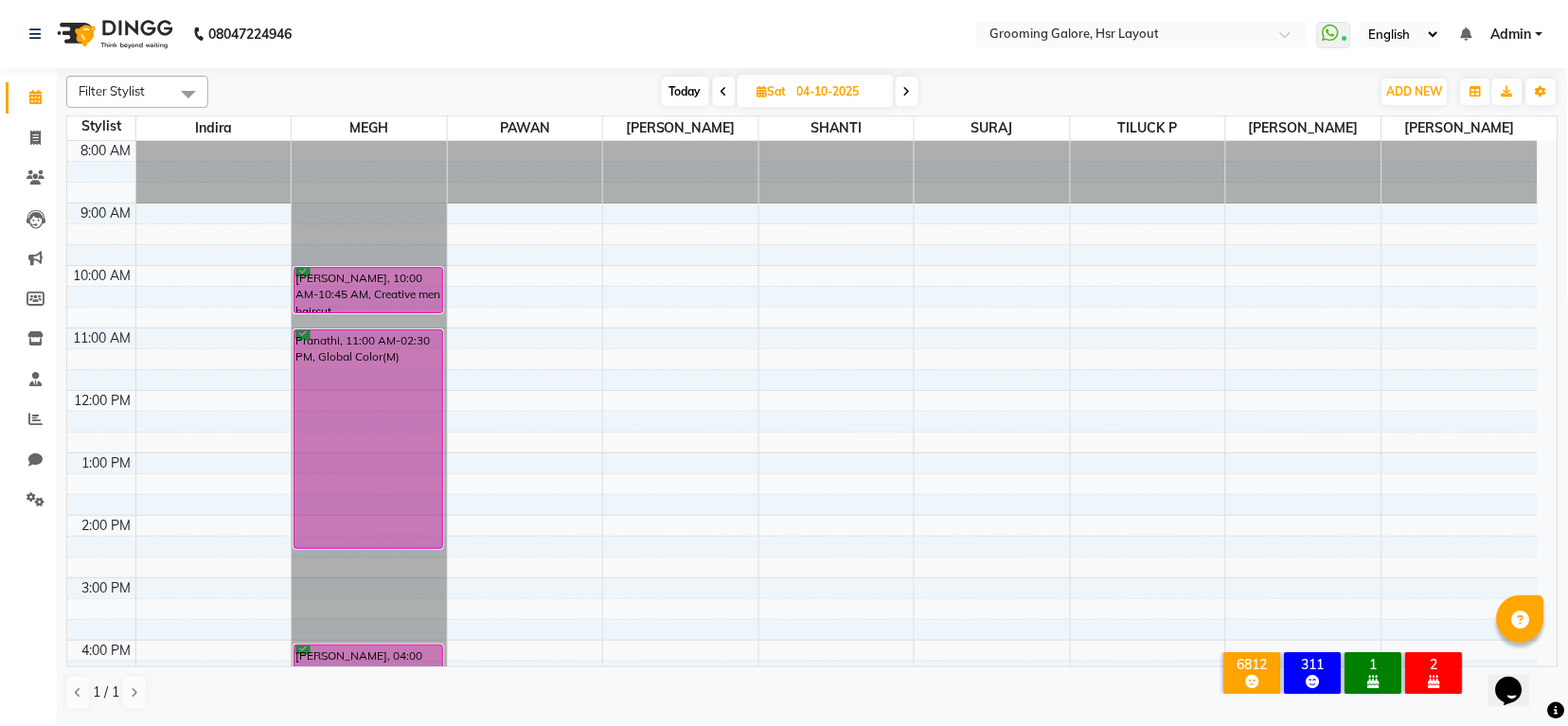
scroll to position [293, 0]
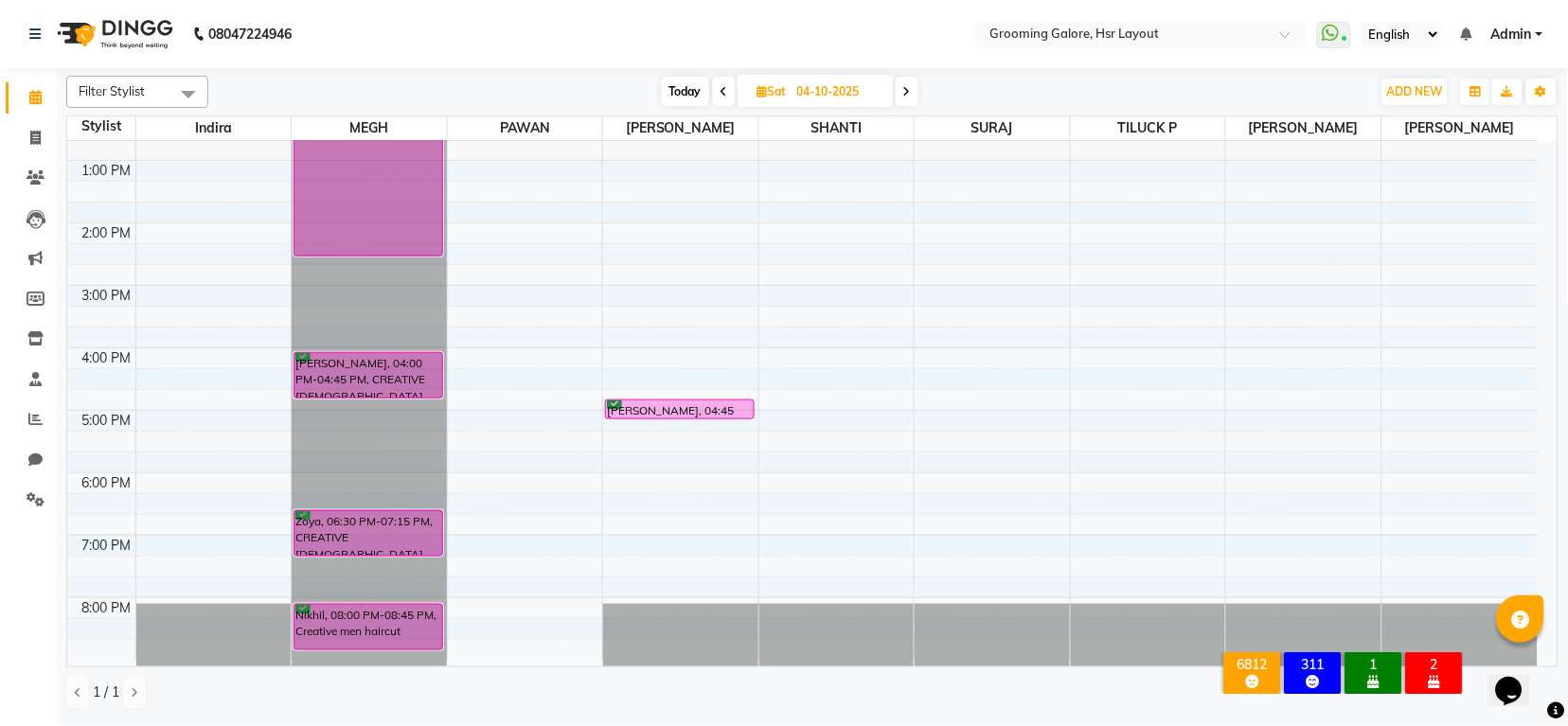
click at [722, 94] on icon at bounding box center [724, 92] width 8 height 11
type input "03-10-2025"
